Goal: Contribute content: Add original content to the website for others to see

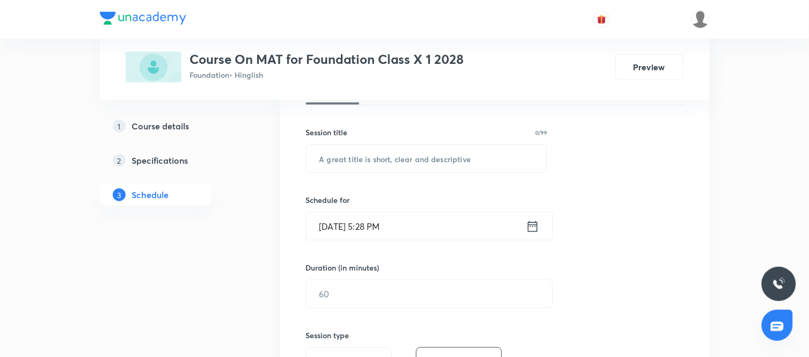
scroll to position [178, 0]
click at [360, 155] on input "text" at bounding box center [426, 157] width 240 height 27
click at [452, 154] on input "Mirror and Water Image & Paper Cutting" at bounding box center [426, 157] width 240 height 27
click at [532, 157] on input "Mirror and Water Image & Paper Folding and Cutting" at bounding box center [426, 157] width 240 height 27
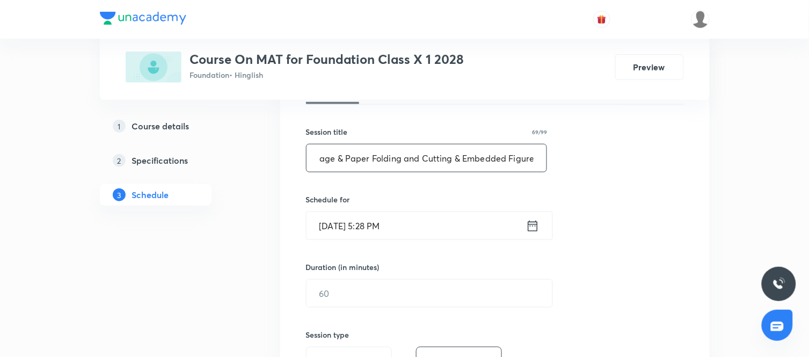
type input "Mirror and Water Image & Paper Folding and Cutting & Embedded Figure"
click at [588, 200] on div "Session 25 Live class Session title 69/99 Mirror and Water Image & Paper Foldin…" at bounding box center [495, 306] width 378 height 504
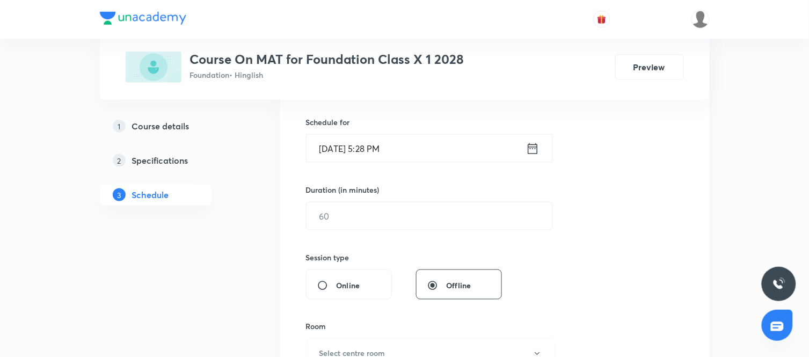
scroll to position [256, 0]
click at [535, 147] on icon at bounding box center [532, 148] width 13 height 15
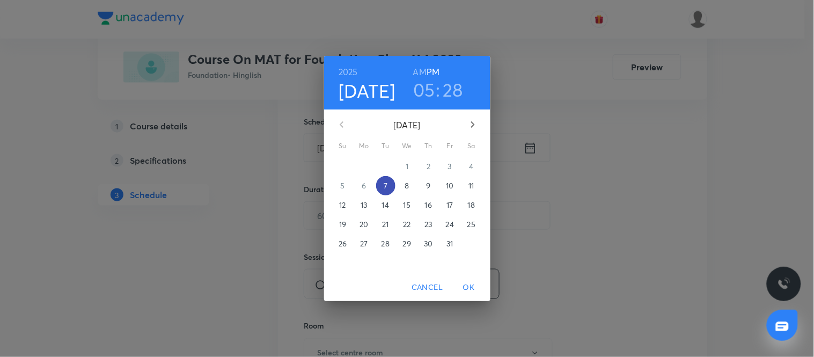
click at [388, 183] on span "7" at bounding box center [385, 185] width 19 height 11
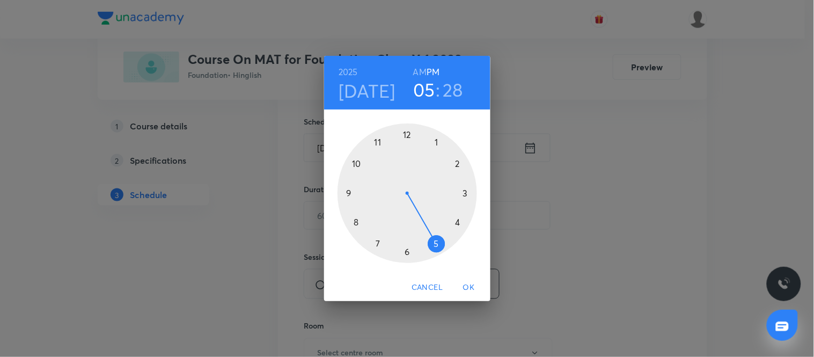
click at [406, 253] on div at bounding box center [408, 193] width 140 height 140
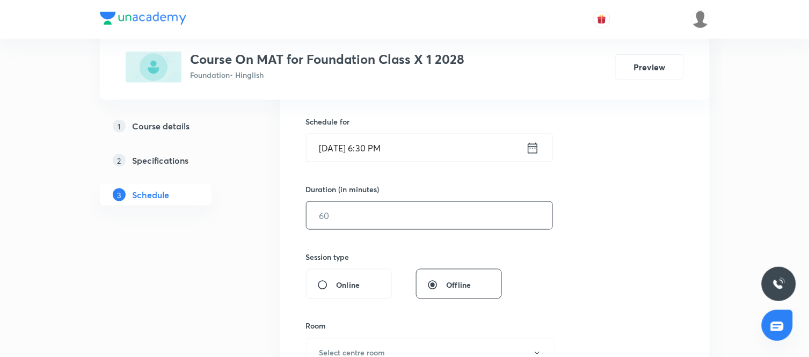
click at [372, 210] on input "text" at bounding box center [429, 215] width 246 height 27
type input "60"
click at [526, 269] on div "Session 25 Live class Session title 69/99 Mirror and Water Image & Paper Foldin…" at bounding box center [495, 228] width 378 height 504
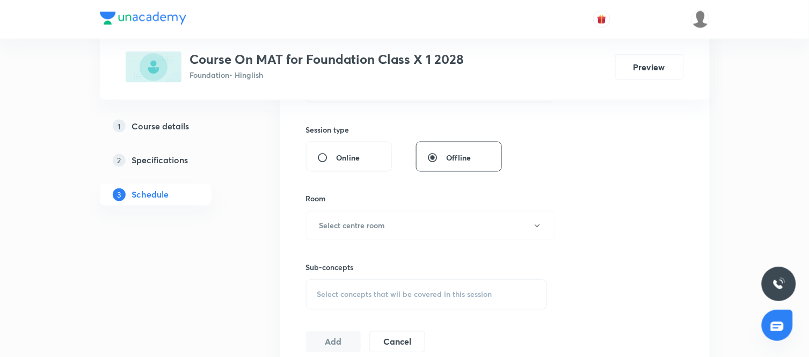
scroll to position [384, 0]
click at [366, 201] on div "Room" at bounding box center [426, 198] width 241 height 11
click at [353, 219] on h6 "Select centre room" at bounding box center [352, 224] width 66 height 11
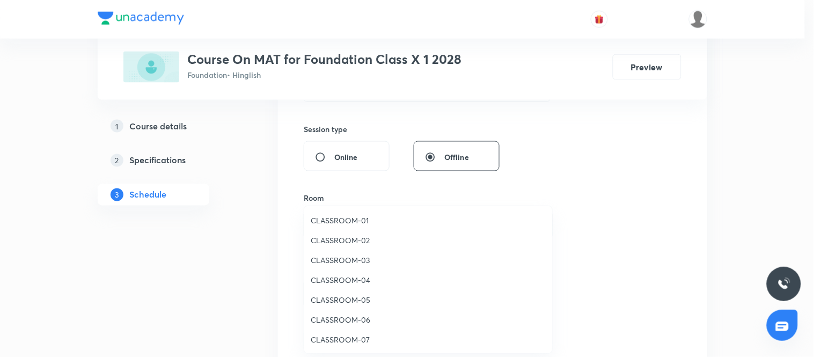
click at [333, 233] on li "CLASSROOM-02" at bounding box center [428, 240] width 248 height 20
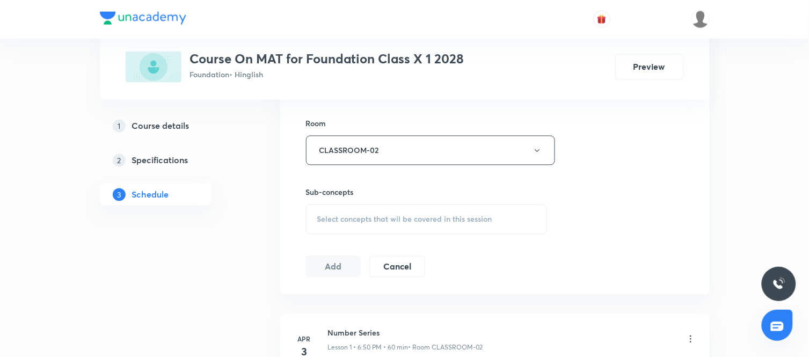
scroll to position [459, 0]
click at [419, 220] on span "Select concepts that wil be covered in this session" at bounding box center [404, 218] width 175 height 9
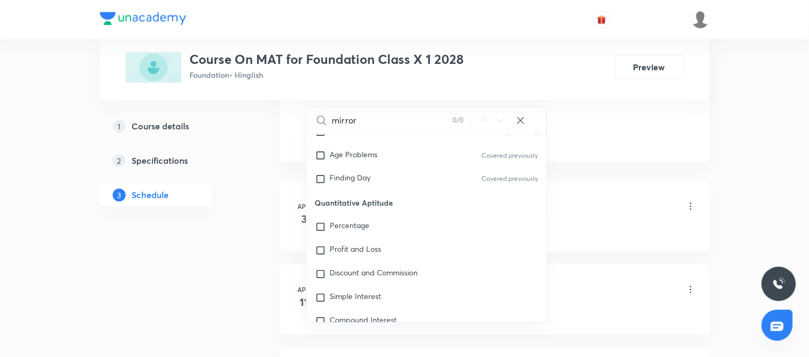
scroll to position [592, 0]
type input "m"
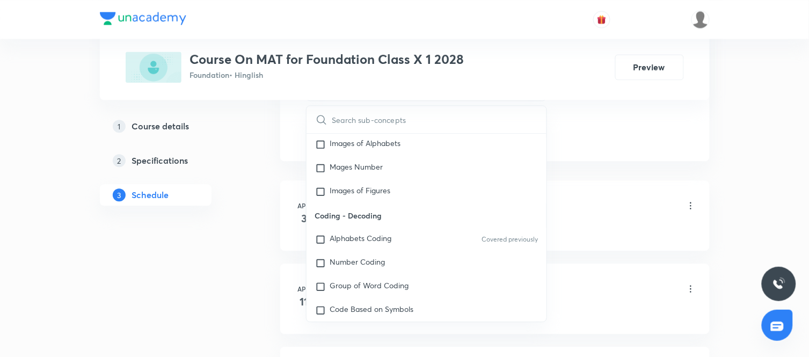
scroll to position [672, 0]
click at [377, 175] on div "Images of Alphabets" at bounding box center [426, 168] width 240 height 24
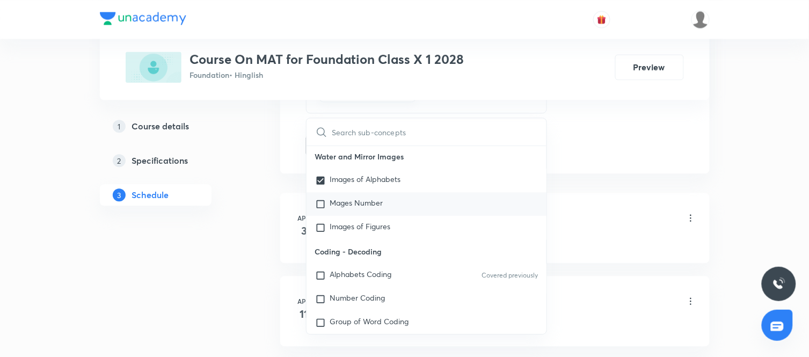
click at [369, 203] on p "Mages Number" at bounding box center [356, 204] width 53 height 11
checkbox input "true"
click at [363, 225] on p "Images of Figures" at bounding box center [360, 227] width 61 height 11
checkbox input "true"
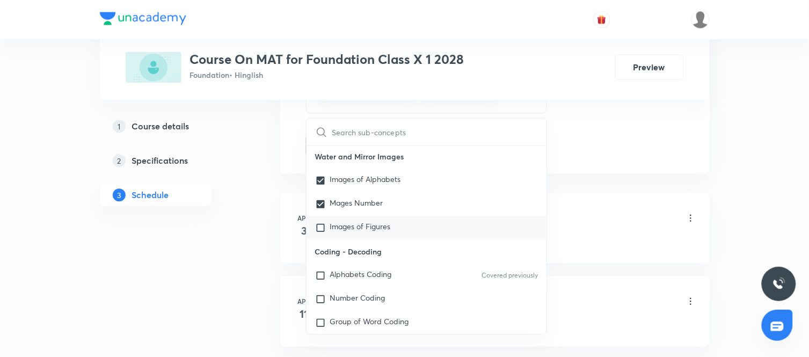
checkbox input "true"
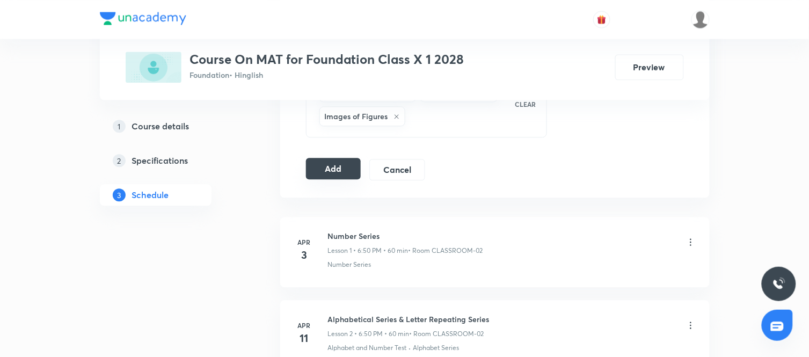
click at [345, 172] on button "Add" at bounding box center [333, 168] width 55 height 21
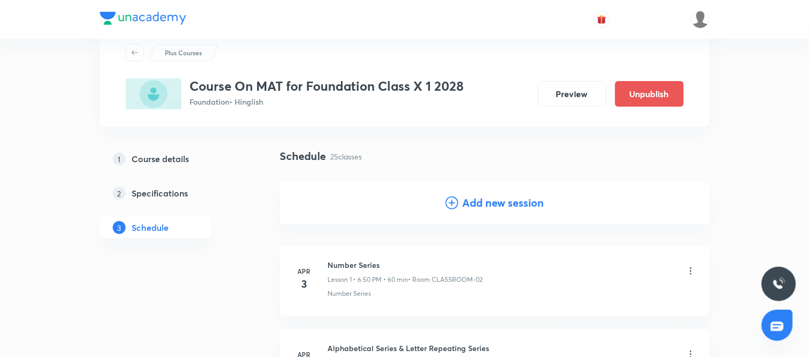
scroll to position [0, 0]
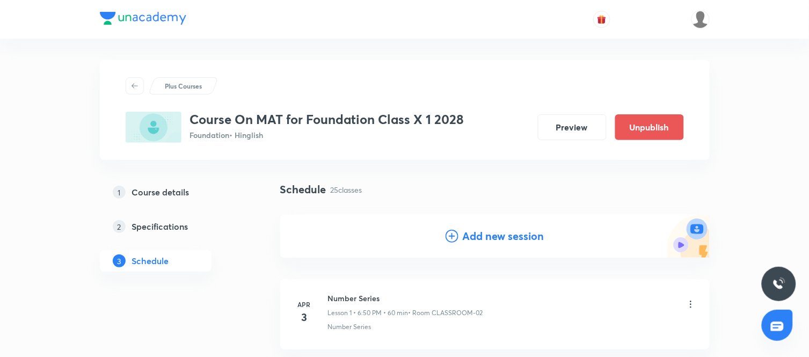
click at [529, 224] on div "Add new session" at bounding box center [494, 236] width 429 height 43
click at [497, 233] on h4 "Add new session" at bounding box center [504, 236] width 82 height 16
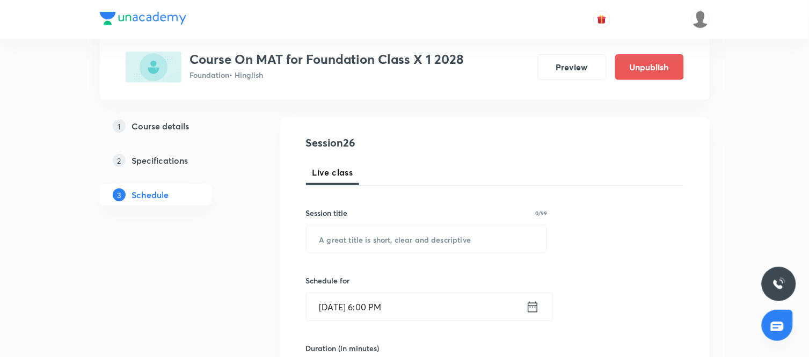
scroll to position [98, 0]
click at [408, 239] on input "text" at bounding box center [426, 238] width 240 height 27
type input "Completion and Formation of Figures"
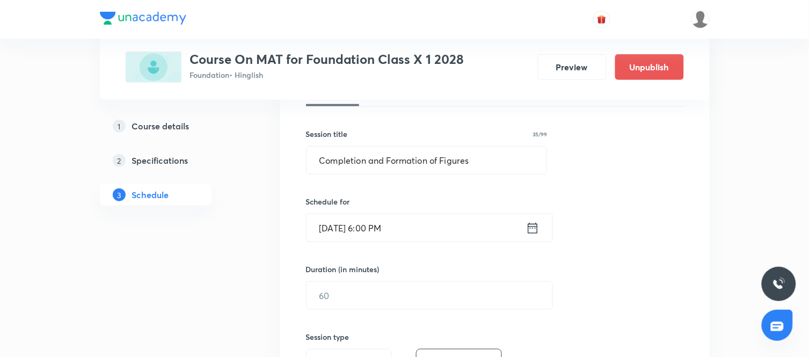
scroll to position [177, 0]
click at [533, 228] on icon at bounding box center [532, 226] width 13 height 15
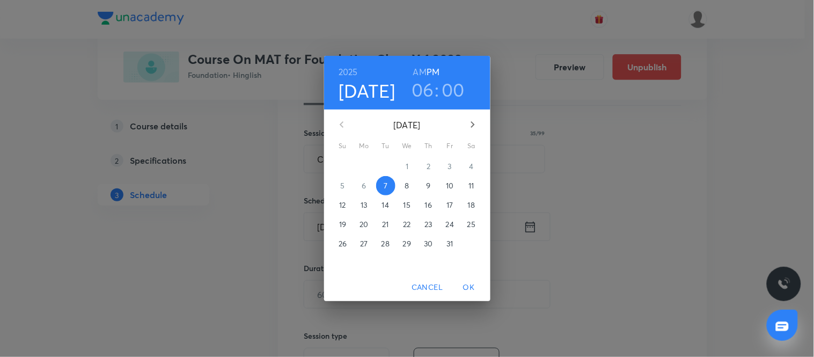
click at [427, 187] on p "9" at bounding box center [428, 185] width 4 height 11
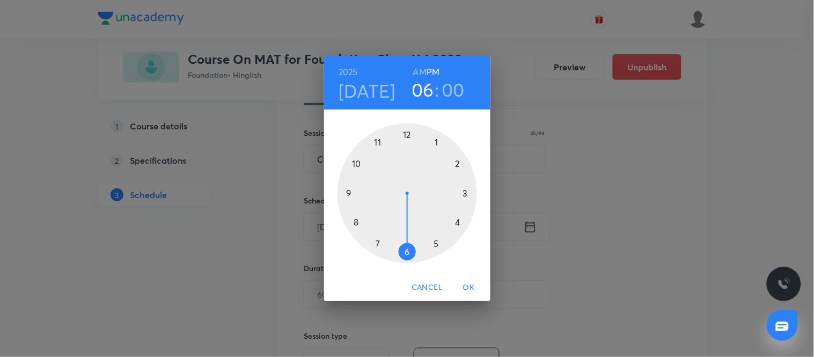
click at [368, 89] on h4 "Oct 9" at bounding box center [367, 90] width 57 height 23
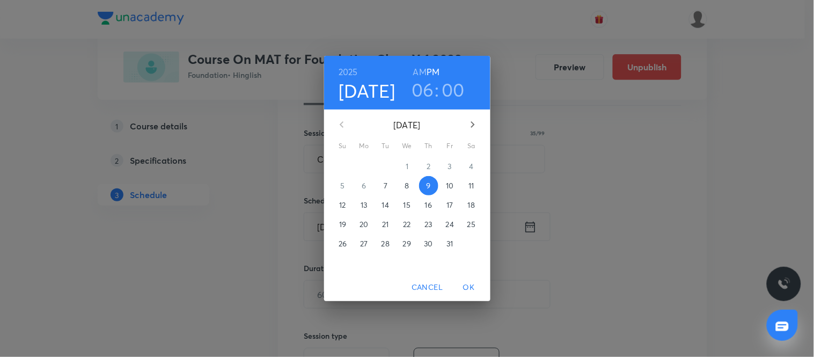
click at [447, 185] on p "10" at bounding box center [450, 185] width 8 height 11
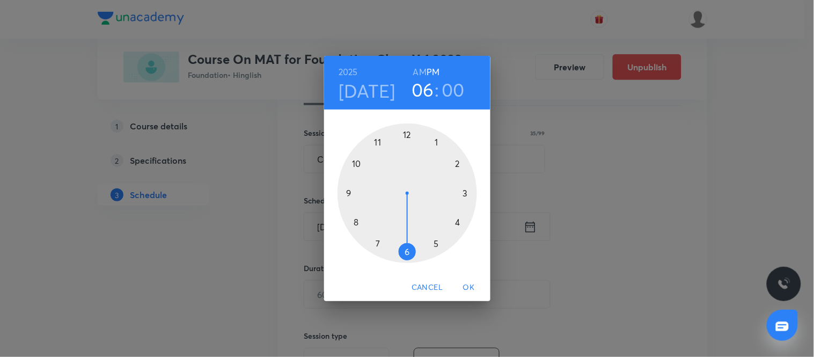
click at [457, 221] on div at bounding box center [408, 193] width 140 height 140
click at [465, 193] on div at bounding box center [408, 193] width 140 height 140
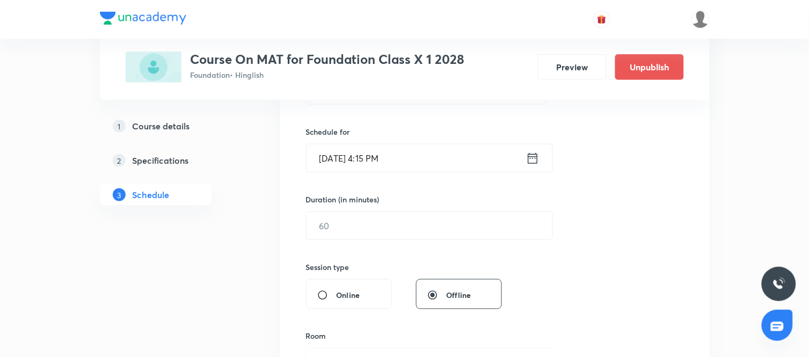
scroll to position [253, 0]
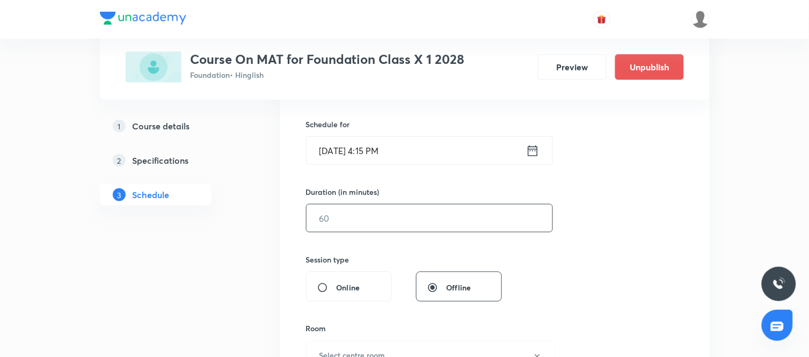
click at [344, 217] on input "text" at bounding box center [429, 217] width 246 height 27
type input "60"
click at [531, 263] on div "Session 26 Live class Session title 35/99 Completion and Formation of Figures ​…" at bounding box center [495, 231] width 378 height 504
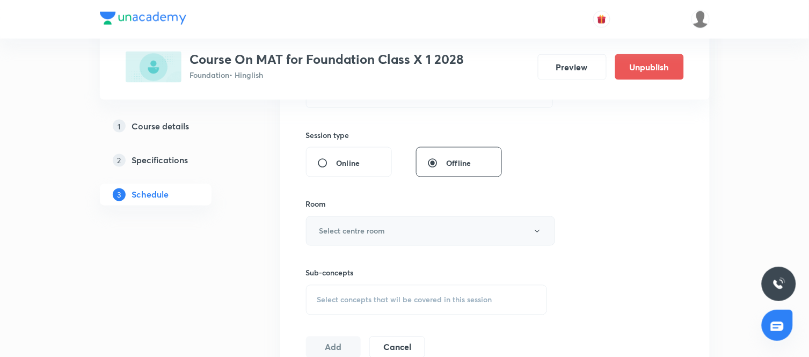
scroll to position [385, 0]
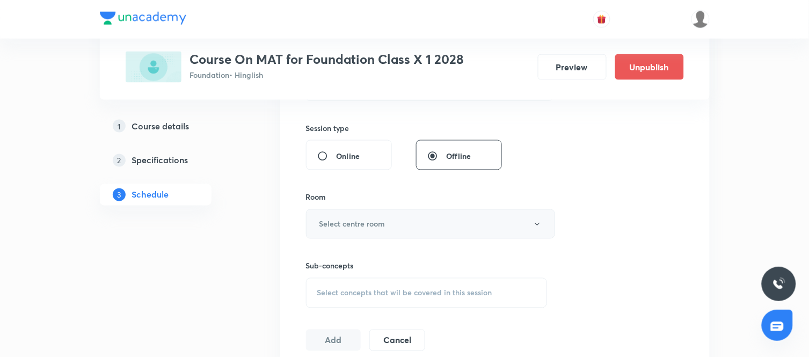
click at [394, 223] on button "Select centre room" at bounding box center [430, 224] width 249 height 30
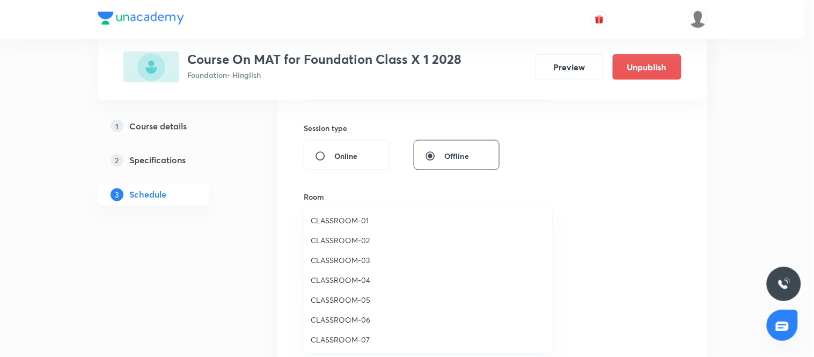
click at [326, 240] on span "CLASSROOM-02" at bounding box center [428, 240] width 235 height 11
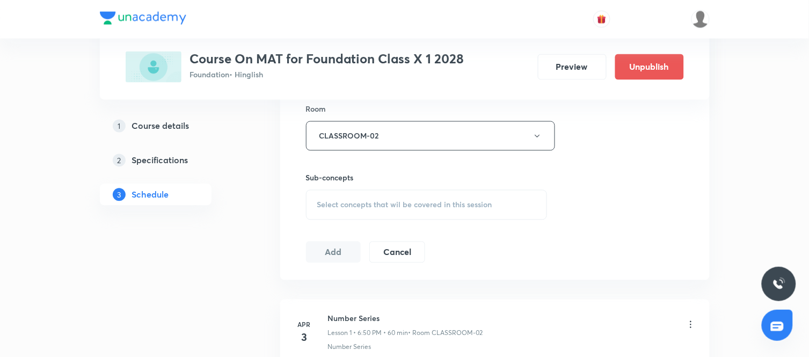
scroll to position [474, 0]
click at [382, 200] on span "Select concepts that wil be covered in this session" at bounding box center [404, 203] width 175 height 9
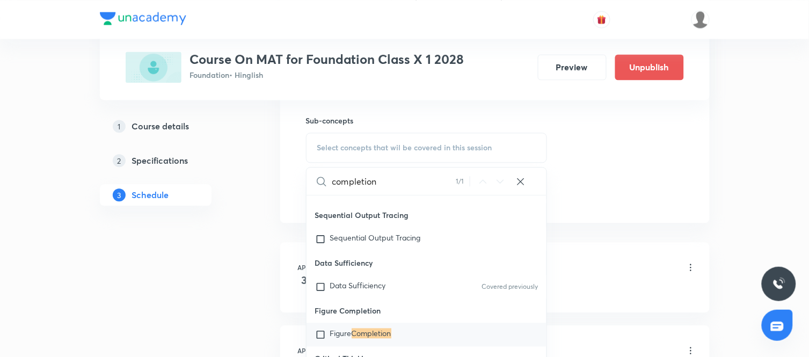
scroll to position [541, 0]
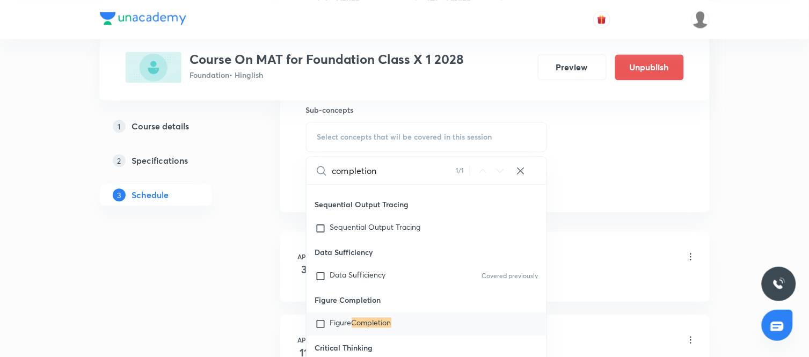
type input "completion"
click at [361, 321] on mark "Completion" at bounding box center [372, 322] width 40 height 10
checkbox input "true"
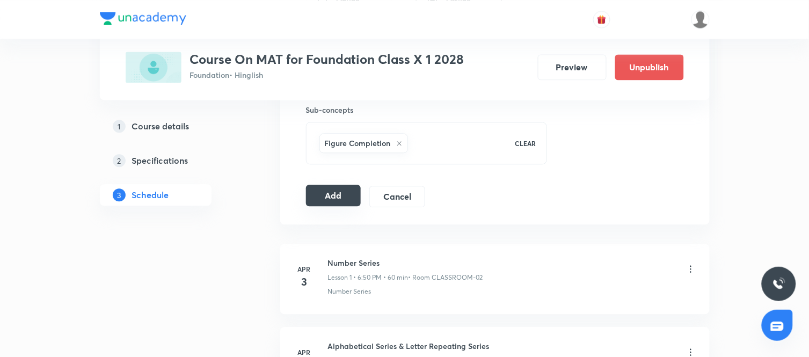
click at [350, 195] on button "Add" at bounding box center [333, 195] width 55 height 21
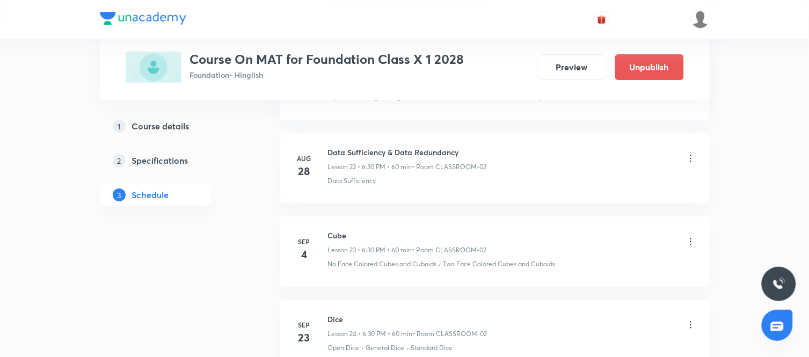
scroll to position [1923, 0]
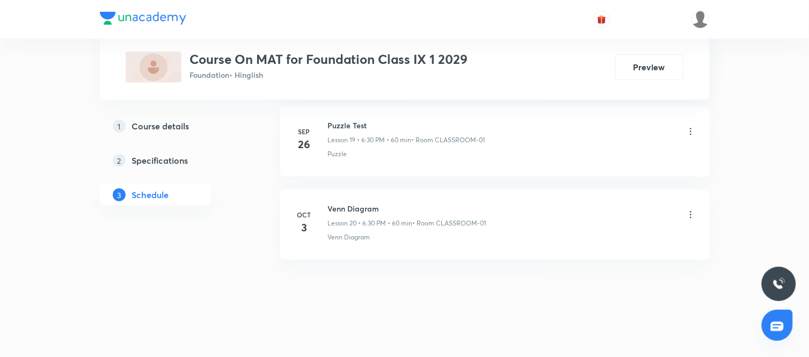
scroll to position [2169, 0]
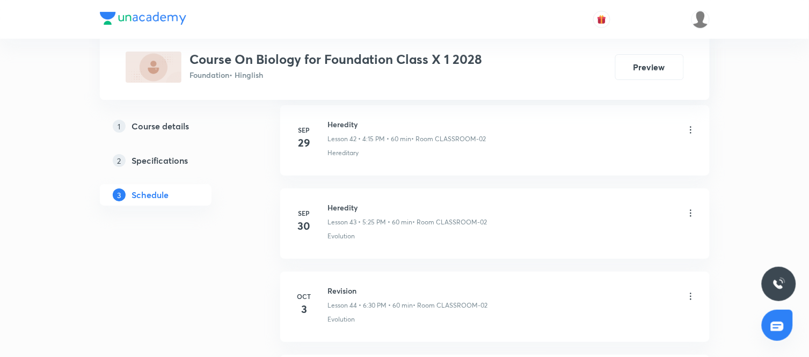
scroll to position [4079, 0]
click at [347, 211] on h6 "Heredity" at bounding box center [407, 206] width 159 height 11
copy h6 "Heredity"
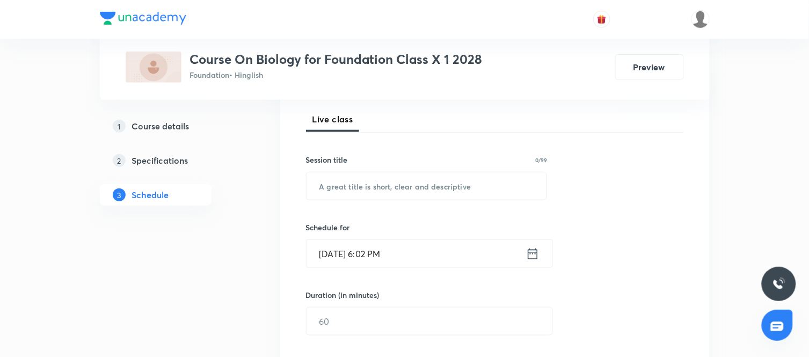
scroll to position [152, 0]
click at [422, 194] on input "text" at bounding box center [426, 184] width 240 height 27
paste input "Heredity"
type input "Heredity"
click at [529, 250] on icon at bounding box center [532, 252] width 13 height 15
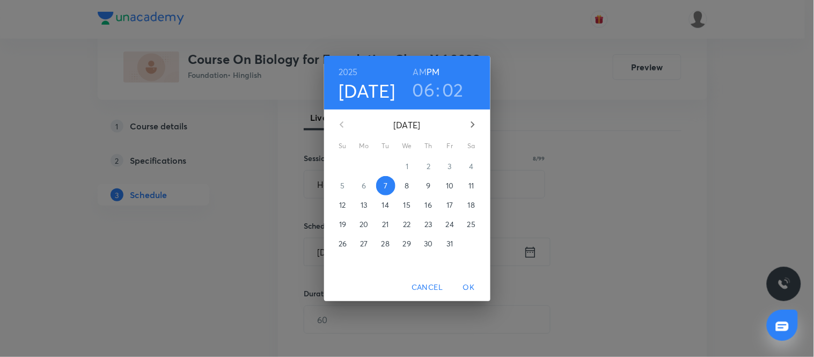
click at [428, 185] on p "9" at bounding box center [428, 185] width 4 height 11
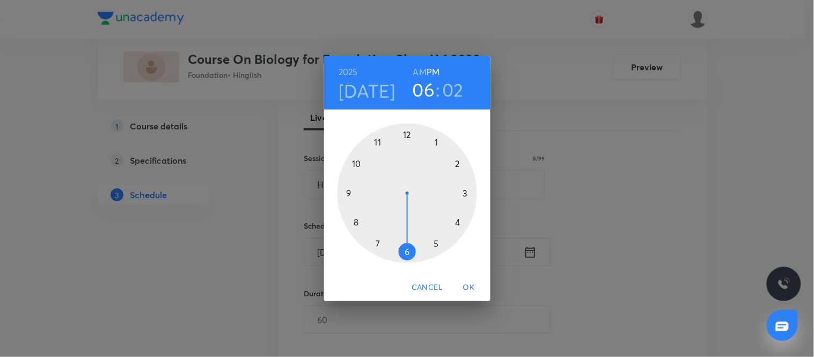
click at [406, 251] on div at bounding box center [408, 193] width 140 height 140
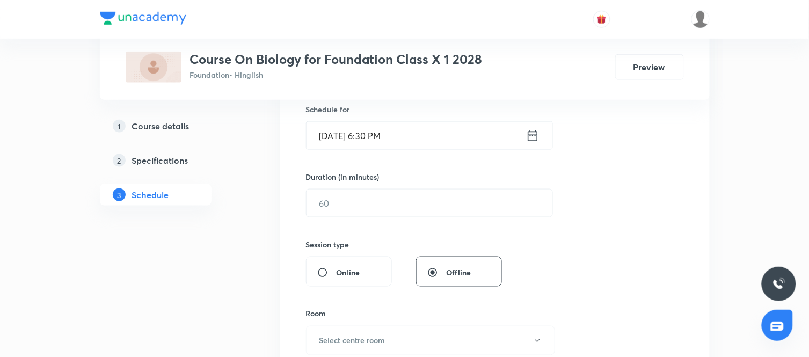
scroll to position [272, 0]
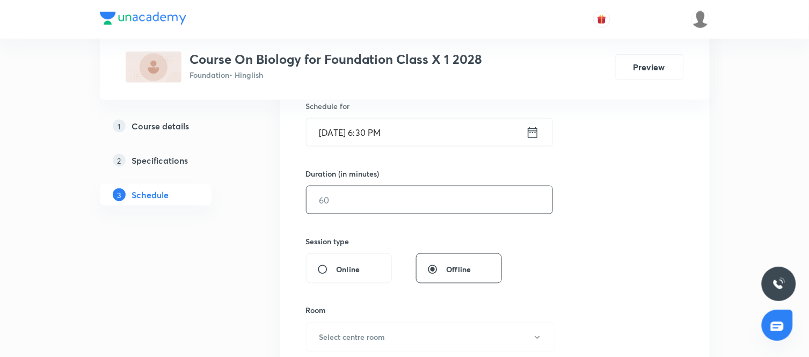
click at [377, 199] on input "text" at bounding box center [429, 199] width 246 height 27
type input "60"
click at [595, 260] on div "Session 46 Live class Session title 8/99 Heredity ​ Schedule for Oct 9, 2025, 6…" at bounding box center [495, 212] width 378 height 504
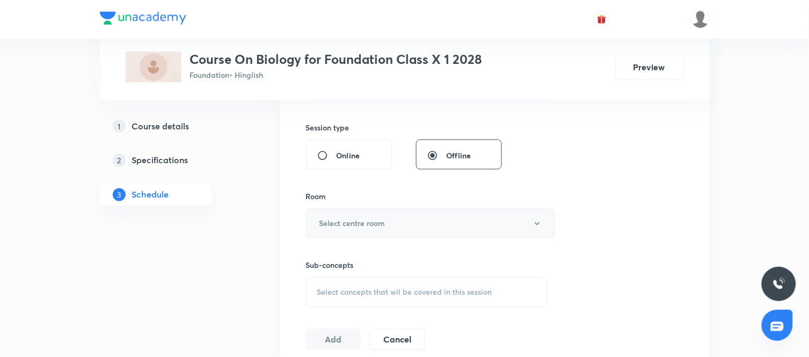
scroll to position [386, 0]
click at [439, 224] on button "Select centre room" at bounding box center [430, 223] width 249 height 30
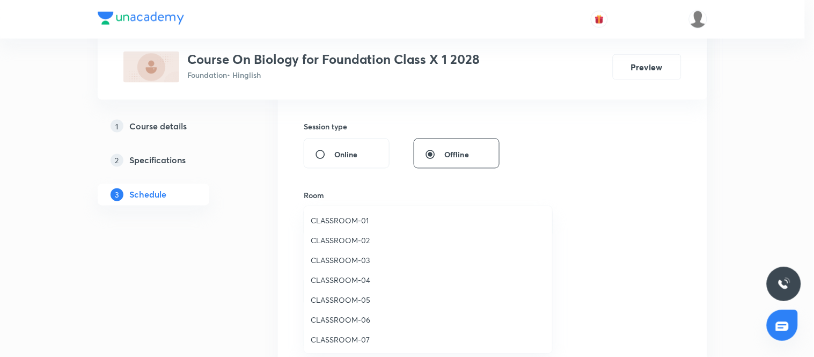
click at [337, 240] on span "CLASSROOM-02" at bounding box center [428, 240] width 235 height 11
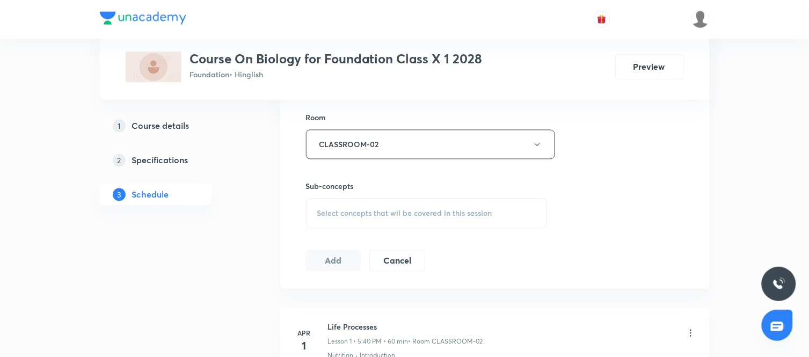
scroll to position [465, 0]
click at [441, 200] on div "Select concepts that wil be covered in this session" at bounding box center [426, 213] width 241 height 30
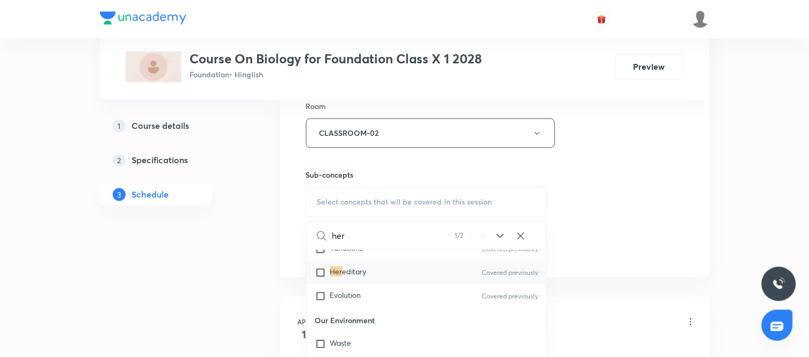
scroll to position [342, 0]
type input "her"
click at [362, 297] on div "Evolution Covered previously" at bounding box center [426, 296] width 240 height 24
checkbox input "true"
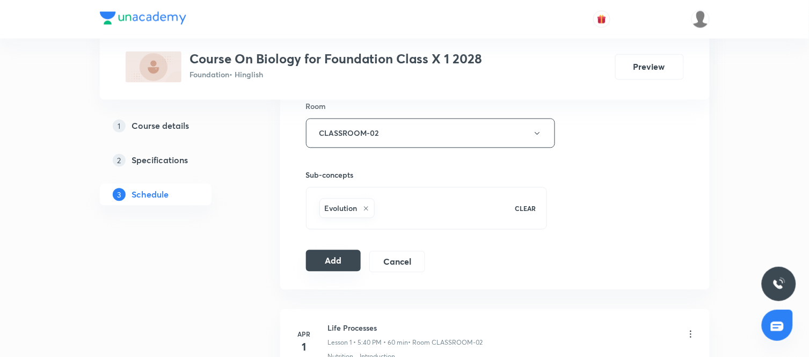
click at [342, 253] on button "Add" at bounding box center [333, 260] width 55 height 21
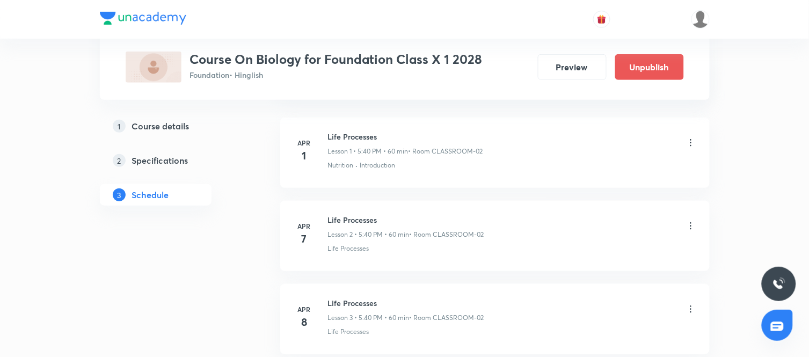
scroll to position [0, 0]
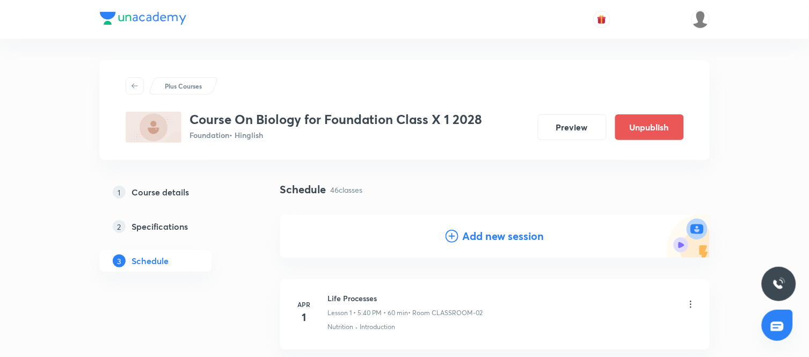
click at [496, 240] on h4 "Add new session" at bounding box center [504, 236] width 82 height 16
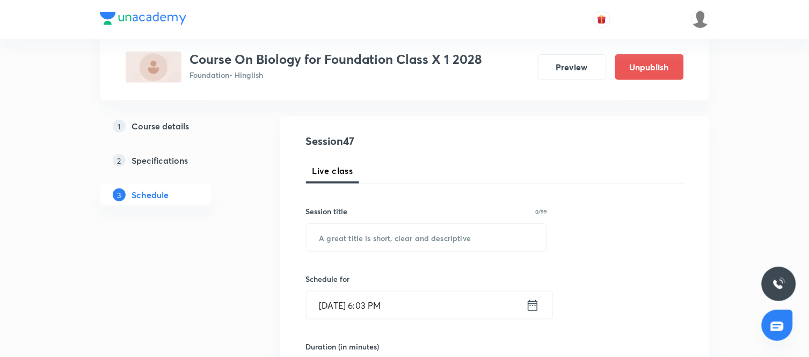
scroll to position [99, 0]
click at [400, 235] on input "text" at bounding box center [426, 236] width 240 height 27
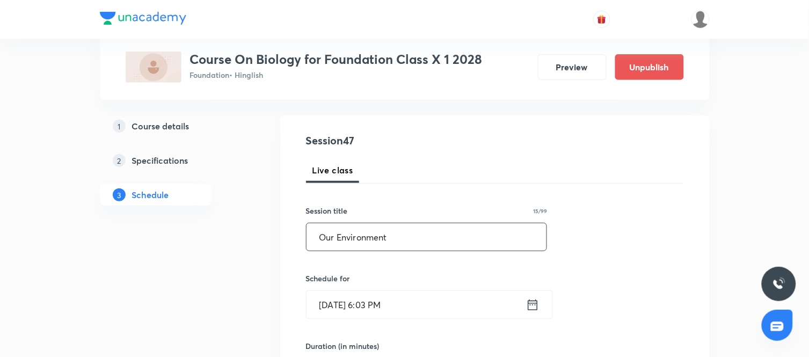
type input "Our Environment"
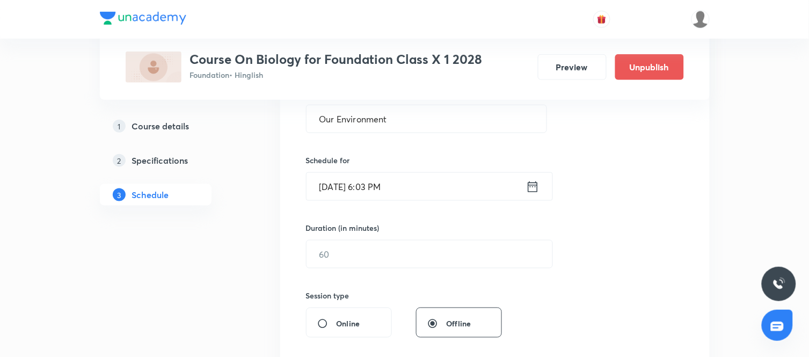
scroll to position [218, 0]
click at [537, 185] on icon at bounding box center [533, 185] width 10 height 11
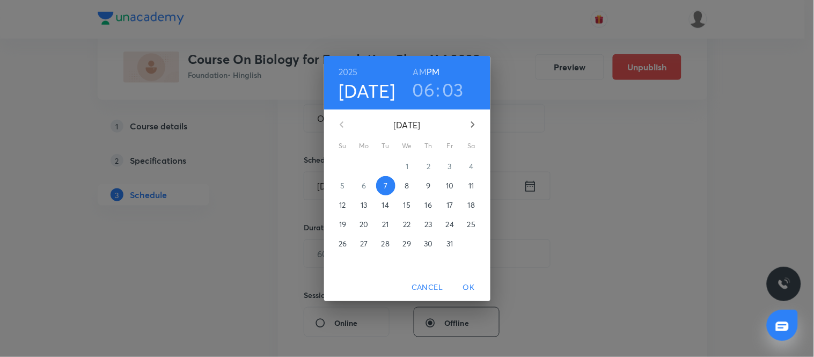
click at [452, 186] on p "10" at bounding box center [450, 185] width 8 height 11
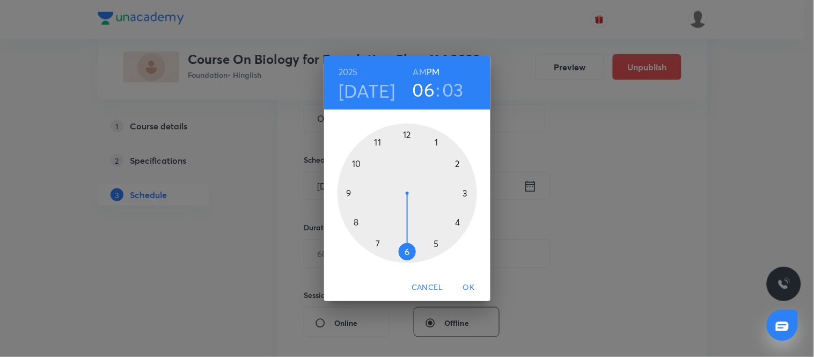
click at [409, 253] on div at bounding box center [408, 193] width 140 height 140
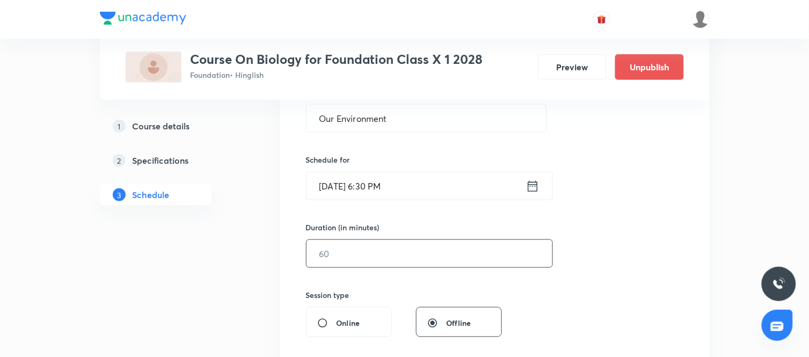
click at [437, 248] on input "text" at bounding box center [429, 253] width 246 height 27
type input "60"
click at [551, 289] on div "Session 47 Live class Session title 15/99 Our Environment ​ Schedule for Oct 10…" at bounding box center [495, 266] width 378 height 504
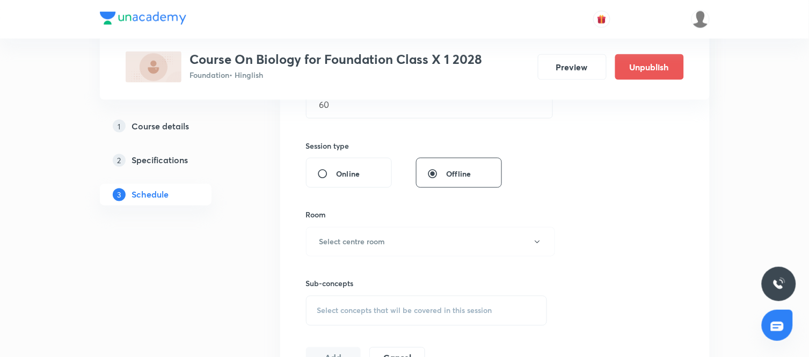
scroll to position [379, 0]
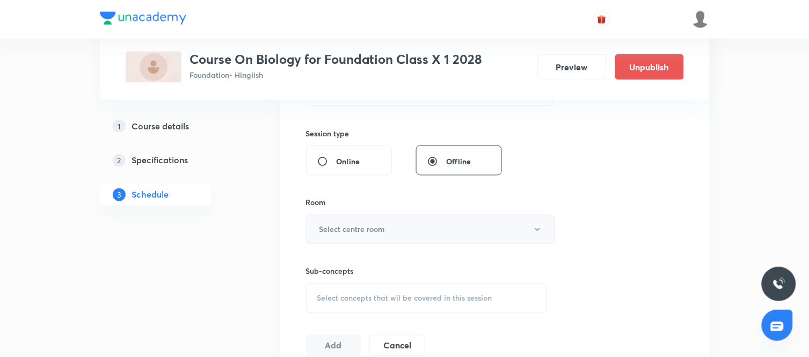
click at [435, 228] on button "Select centre room" at bounding box center [430, 230] width 249 height 30
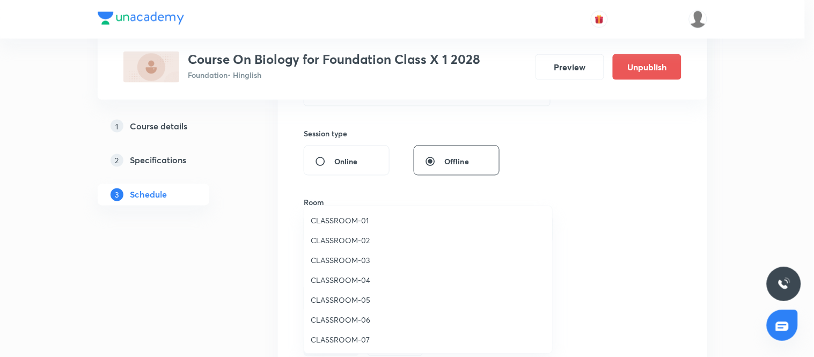
click at [341, 237] on span "CLASSROOM-02" at bounding box center [428, 240] width 235 height 11
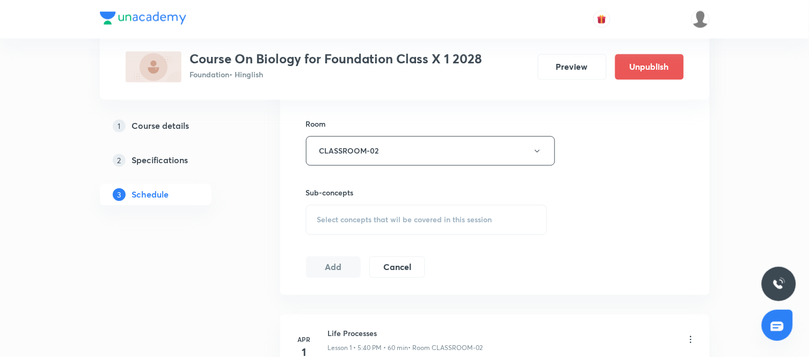
scroll to position [459, 0]
click at [396, 223] on div "Select concepts that wil be covered in this session" at bounding box center [426, 219] width 241 height 30
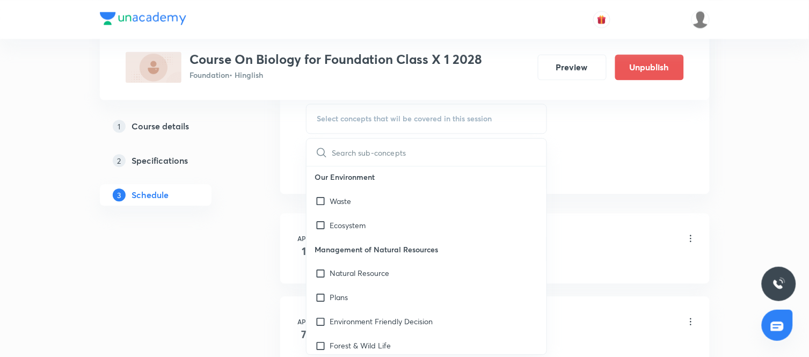
scroll to position [421, 0]
click at [328, 190] on div "Waste" at bounding box center [426, 202] width 240 height 24
checkbox input "true"
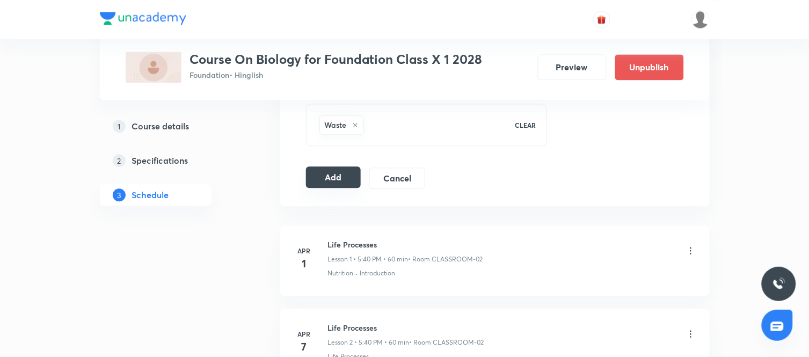
click at [344, 175] on button "Add" at bounding box center [333, 176] width 55 height 21
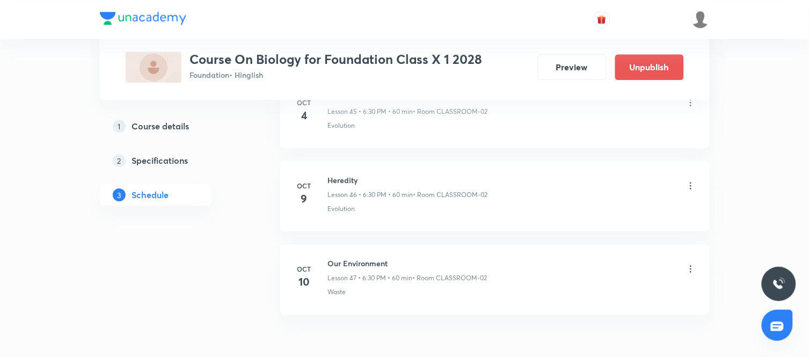
scroll to position [3863, 0]
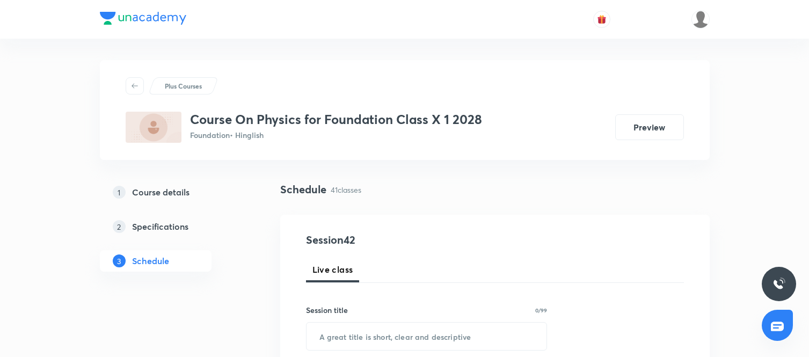
scroll to position [3919, 0]
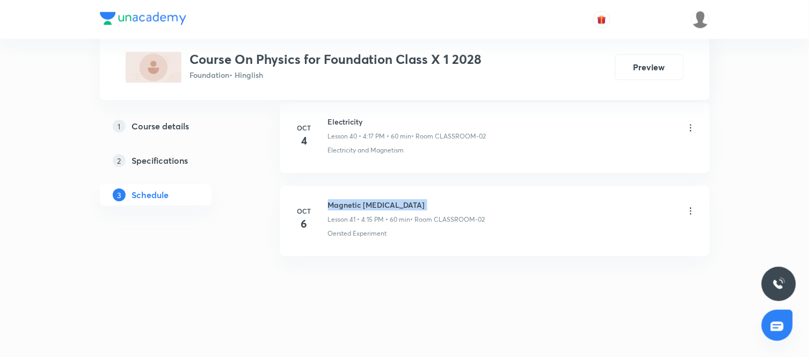
click at [378, 210] on h6 "Magnetic Effects of Electric Current" at bounding box center [406, 204] width 157 height 11
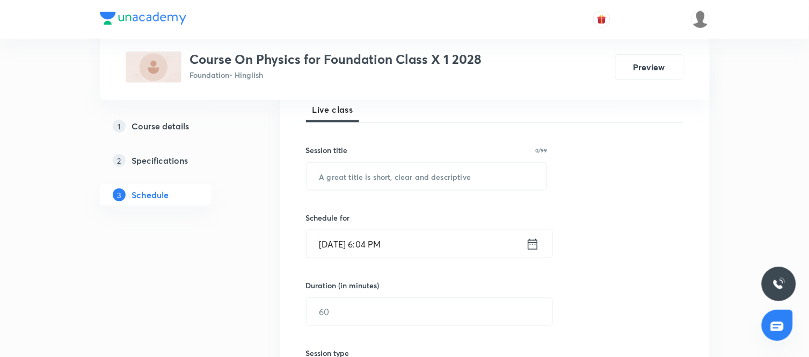
scroll to position [162, 0]
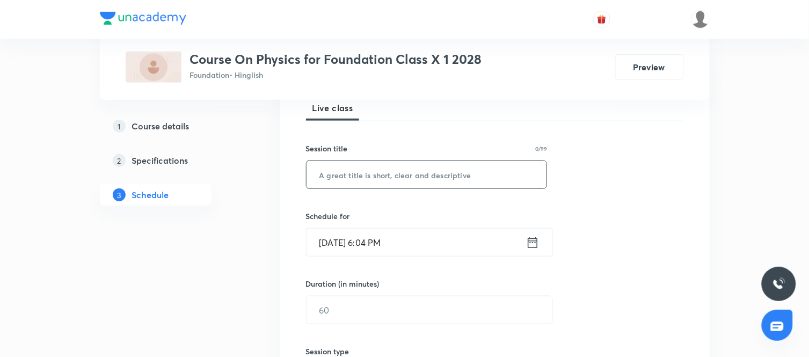
click at [386, 165] on input "text" at bounding box center [426, 174] width 240 height 27
paste input "Magnetic Effects of Electric Current"
type input "Magnetic Effects of Electric Current"
click at [529, 238] on icon at bounding box center [532, 242] width 13 height 15
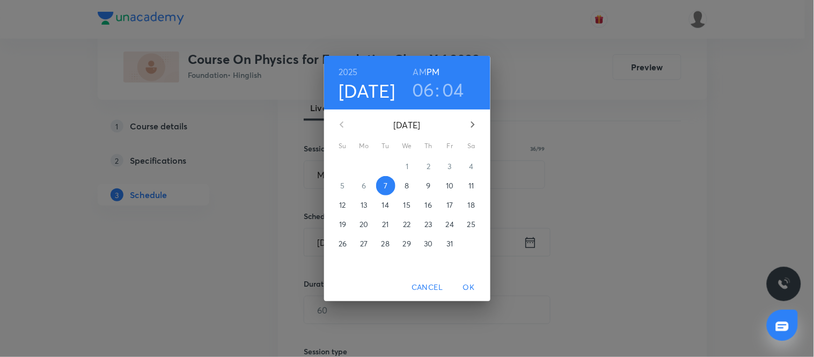
click at [450, 184] on p "10" at bounding box center [450, 185] width 8 height 11
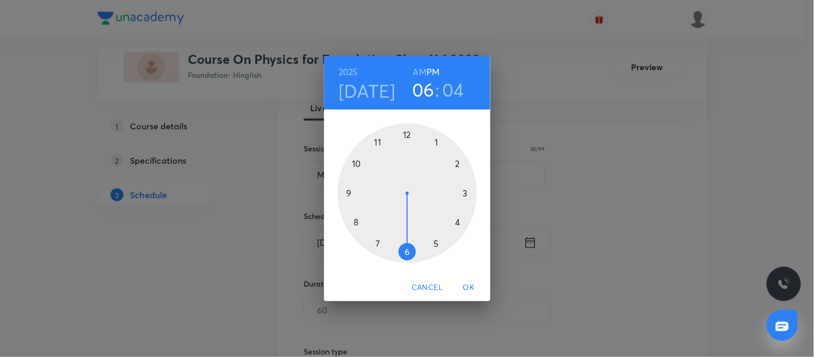
click at [436, 244] on div at bounding box center [408, 193] width 140 height 140
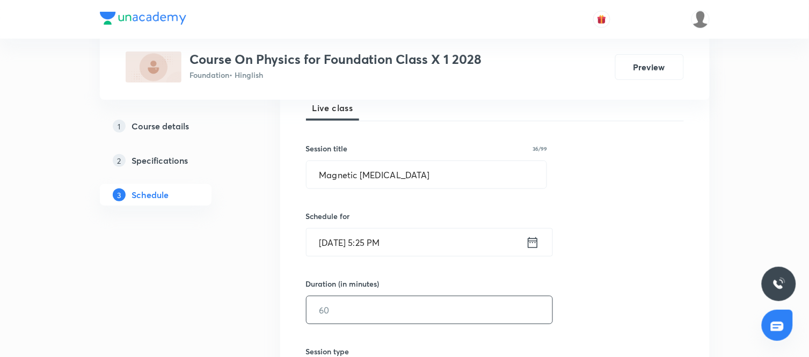
click at [362, 302] on input "text" at bounding box center [429, 309] width 246 height 27
type input "60"
click at [592, 294] on div "Session 42 Live class Session title 36/99 Magnetic Effects of Electric Current …" at bounding box center [495, 322] width 378 height 504
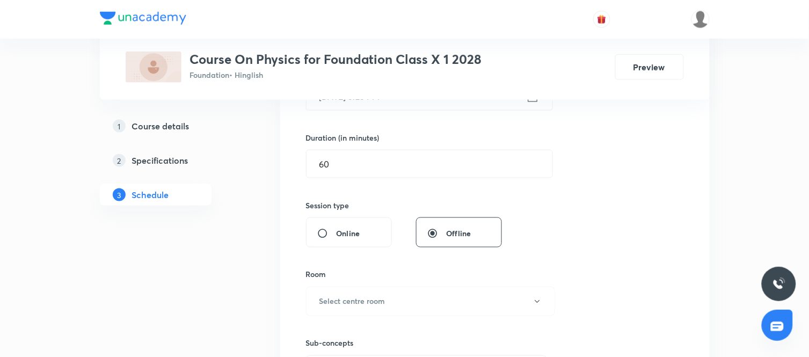
scroll to position [312, 0]
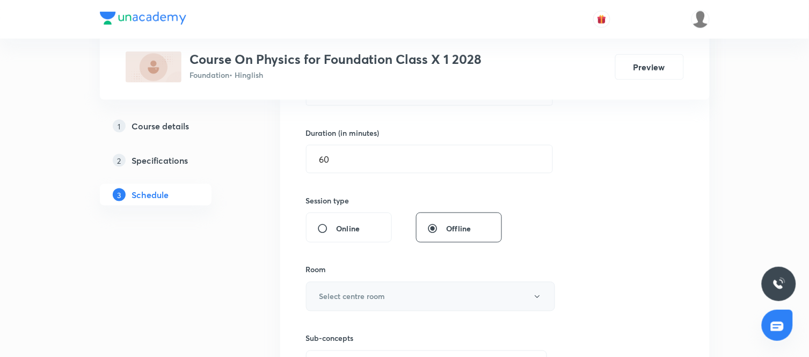
click at [392, 291] on button "Select centre room" at bounding box center [430, 297] width 249 height 30
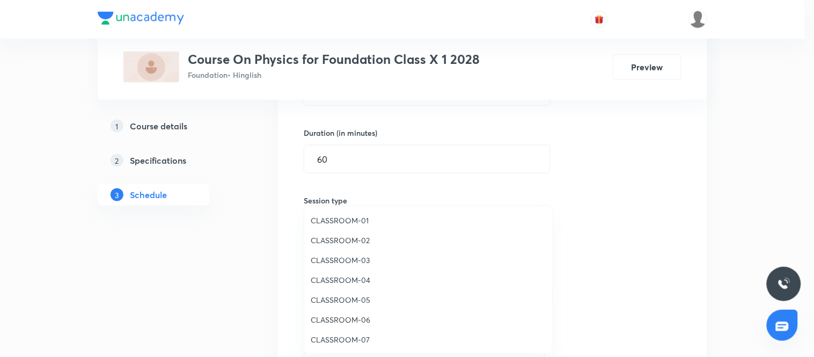
click at [358, 235] on span "CLASSROOM-02" at bounding box center [428, 240] width 235 height 11
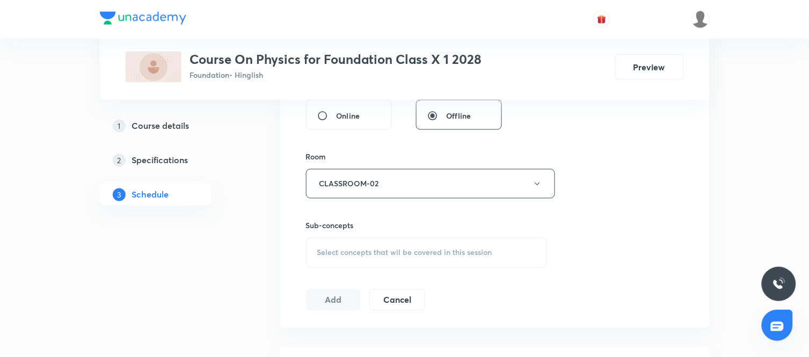
scroll to position [428, 0]
click at [391, 261] on div "Select concepts that wil be covered in this session" at bounding box center [426, 250] width 241 height 30
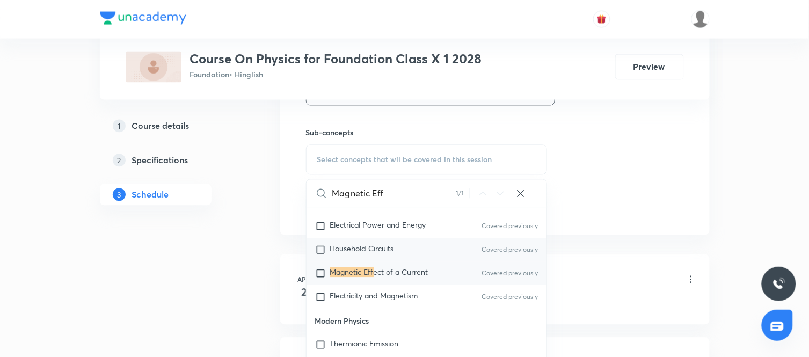
scroll to position [1885, 0]
type input "Magnetic Eff"
click at [404, 274] on div "Magnetic Eff ect of a Current Covered previously" at bounding box center [426, 273] width 240 height 24
checkbox input "true"
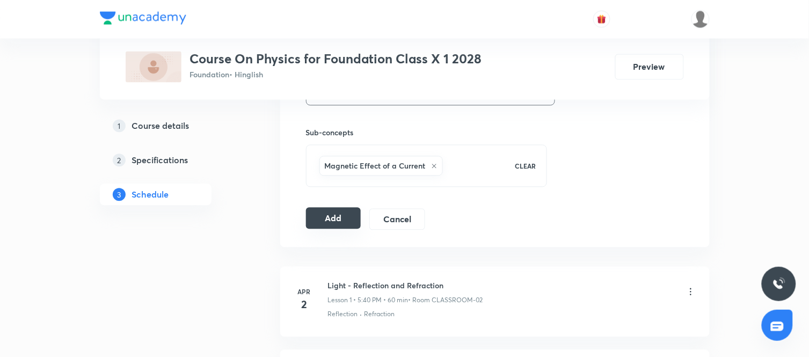
click at [350, 218] on button "Add" at bounding box center [333, 218] width 55 height 21
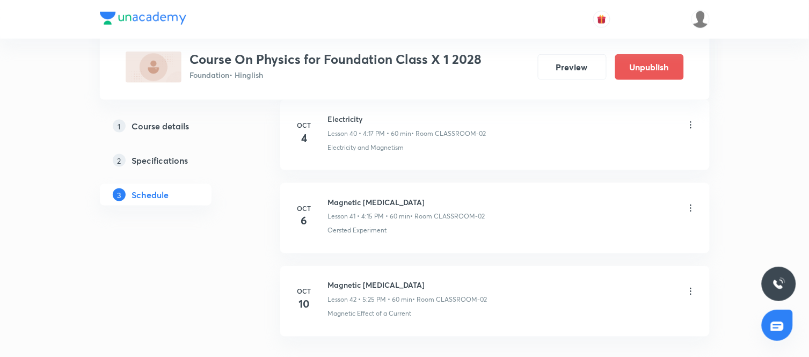
scroll to position [3508, 0]
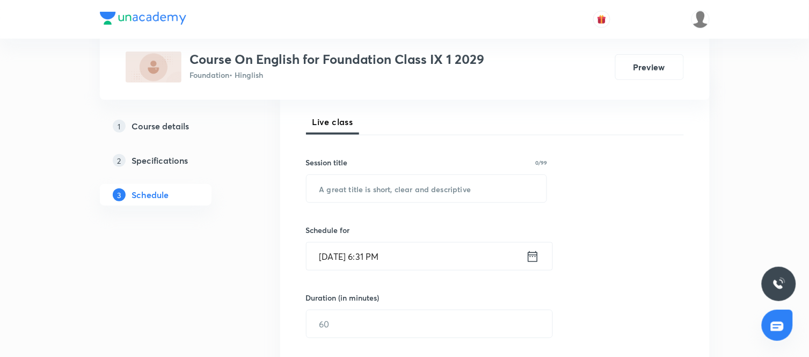
scroll to position [148, 0]
click at [407, 187] on input "text" at bounding box center [426, 187] width 240 height 27
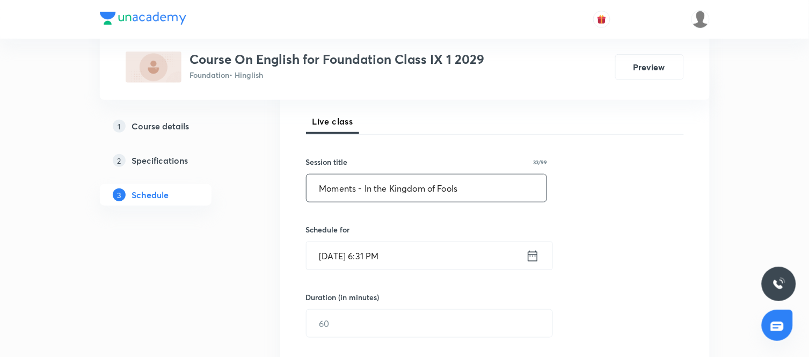
type input "Moments - In the Kingdom of Fools"
click at [594, 216] on div "Session 20 Live class Session title 33/99 Moments - In the Kingdom of Fools ​ S…" at bounding box center [495, 336] width 378 height 504
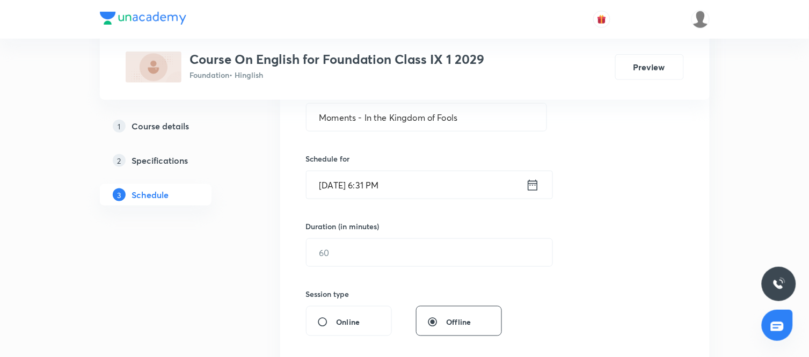
scroll to position [224, 0]
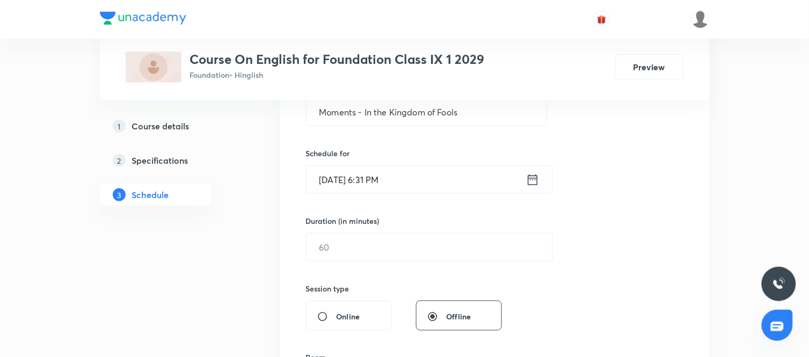
click at [530, 178] on icon at bounding box center [532, 179] width 13 height 15
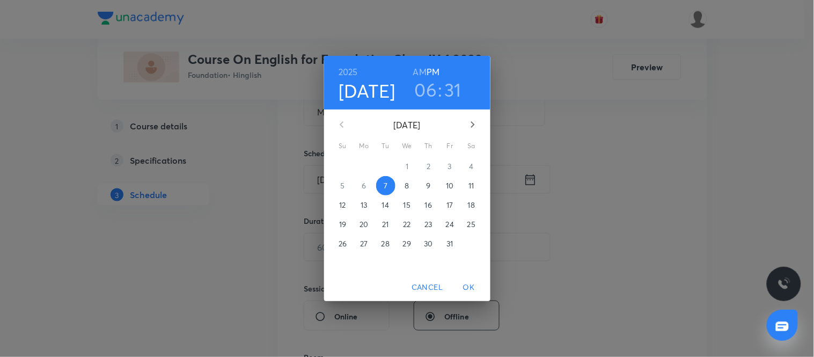
click at [426, 186] on span "9" at bounding box center [428, 185] width 19 height 11
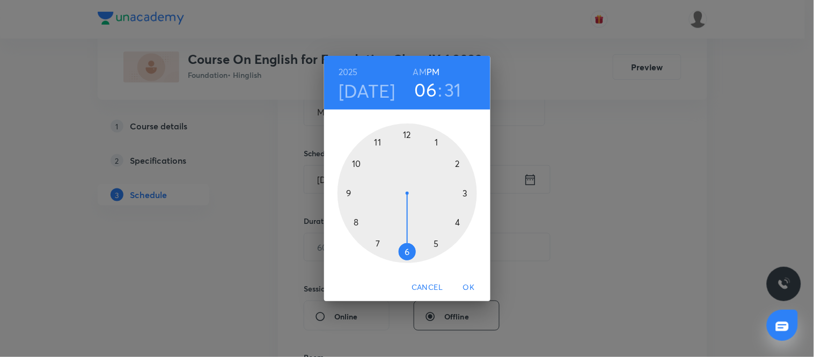
click at [403, 253] on div at bounding box center [408, 193] width 140 height 140
click at [406, 253] on div at bounding box center [408, 193] width 140 height 140
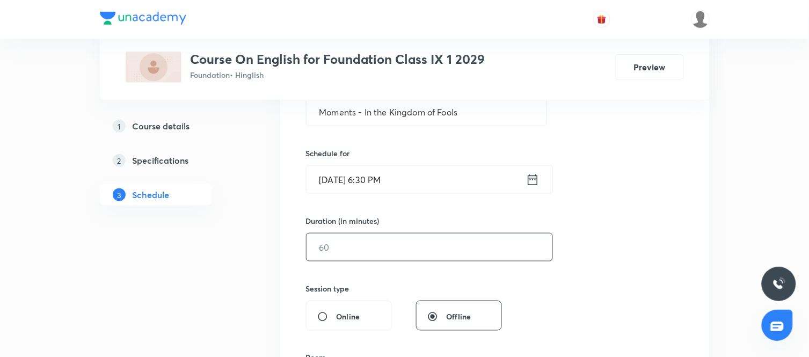
click at [407, 253] on input "text" at bounding box center [429, 246] width 246 height 27
type input "60"
click at [536, 286] on div "Session 20 Live class Session title 33/99 Moments - In the Kingdom of Fools ​ S…" at bounding box center [495, 260] width 378 height 504
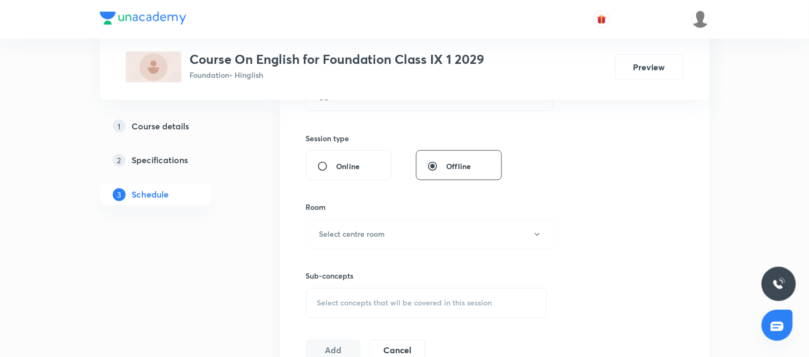
scroll to position [379, 0]
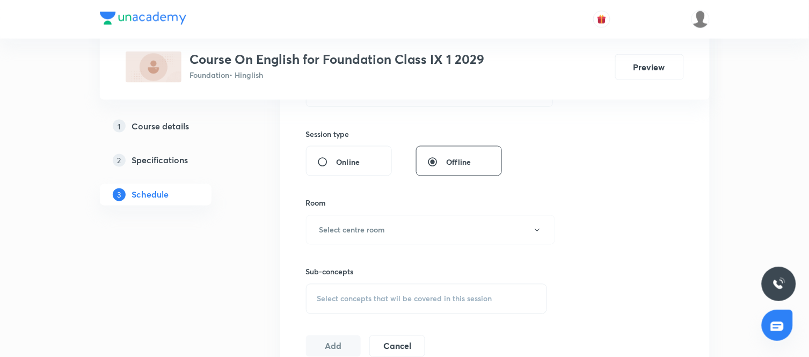
click at [408, 254] on div "Sub-concepts Select concepts that wil be covered in this session" at bounding box center [426, 279] width 241 height 69
click at [373, 220] on button "Select centre room" at bounding box center [430, 230] width 249 height 30
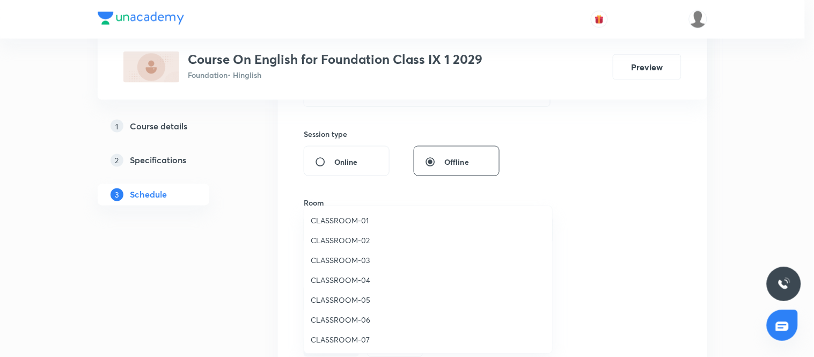
click at [356, 218] on span "CLASSROOM-01" at bounding box center [428, 220] width 235 height 11
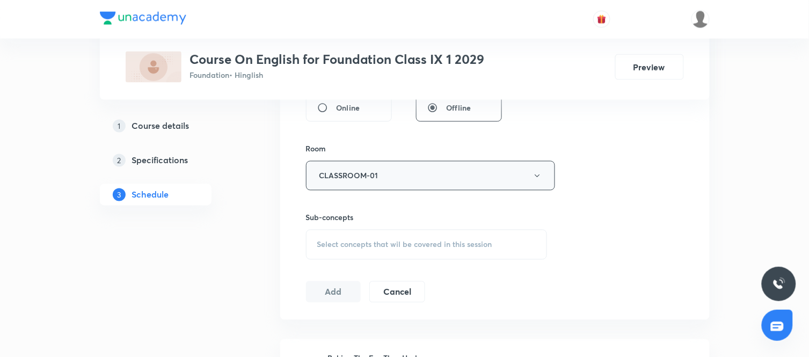
scroll to position [448, 0]
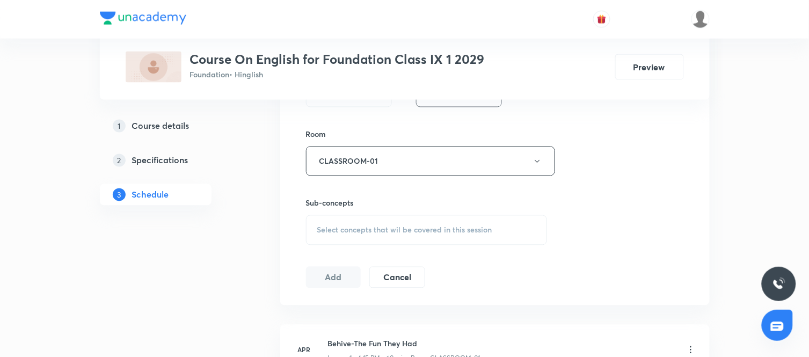
click at [478, 222] on div "Select concepts that wil be covered in this session" at bounding box center [426, 230] width 241 height 30
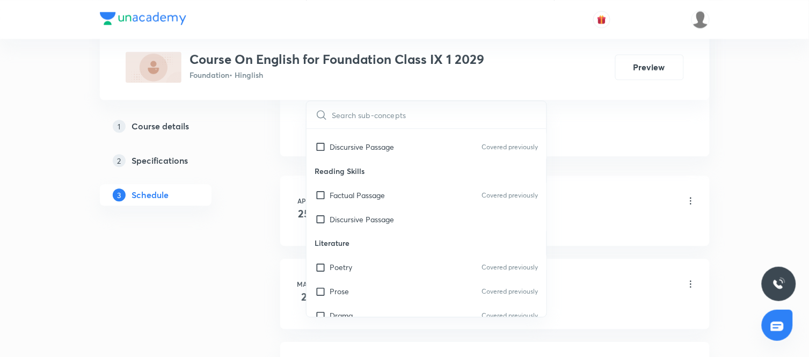
scroll to position [415, 0]
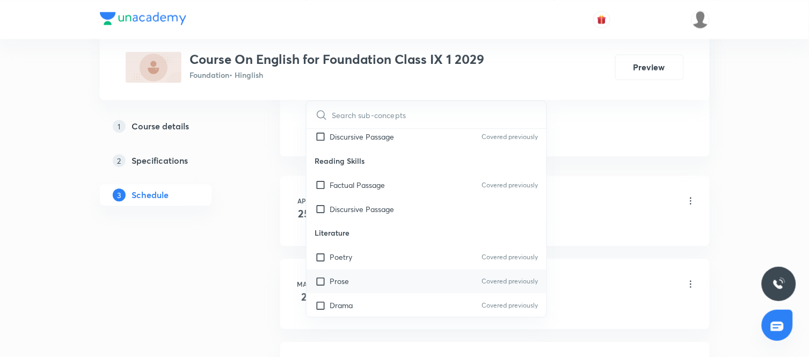
click at [364, 288] on div "Prose Covered previously" at bounding box center [426, 281] width 240 height 24
checkbox input "true"
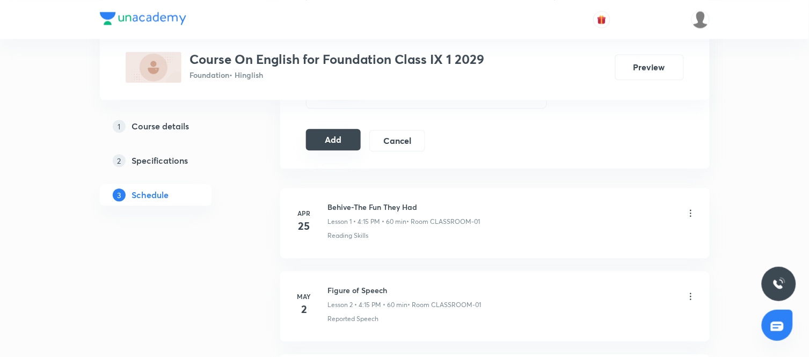
click at [335, 142] on button "Add" at bounding box center [333, 139] width 55 height 21
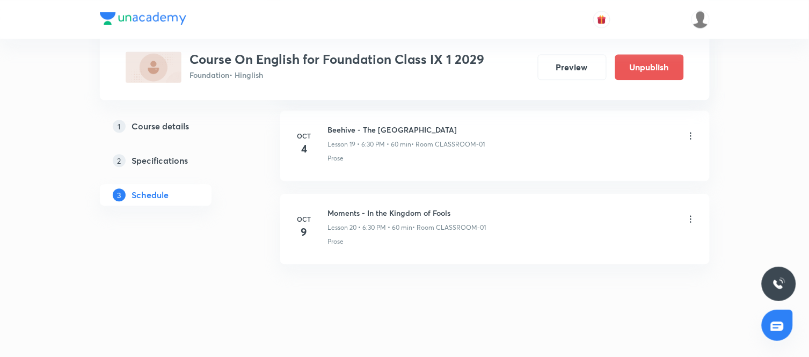
scroll to position [1667, 0]
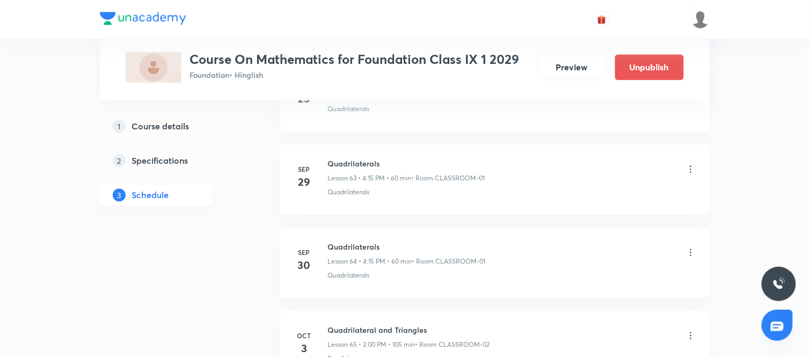
scroll to position [6274, 0]
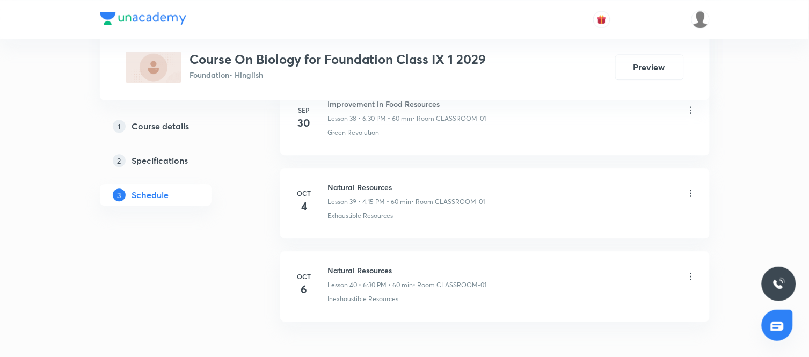
scroll to position [3767, 0]
click at [360, 273] on h6 "Natural Resources" at bounding box center [407, 268] width 159 height 11
copy h6 "Natural Resources"
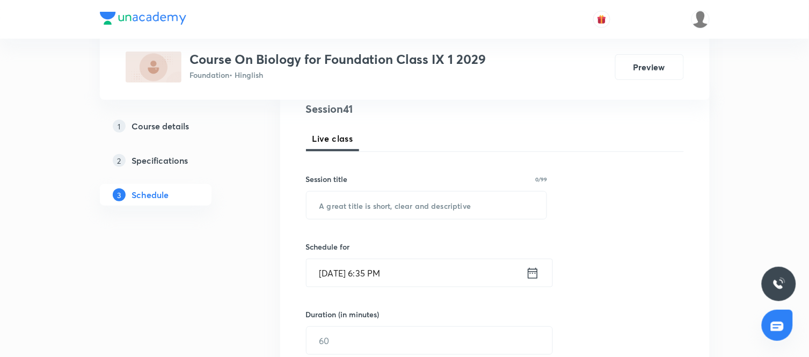
scroll to position [154, 0]
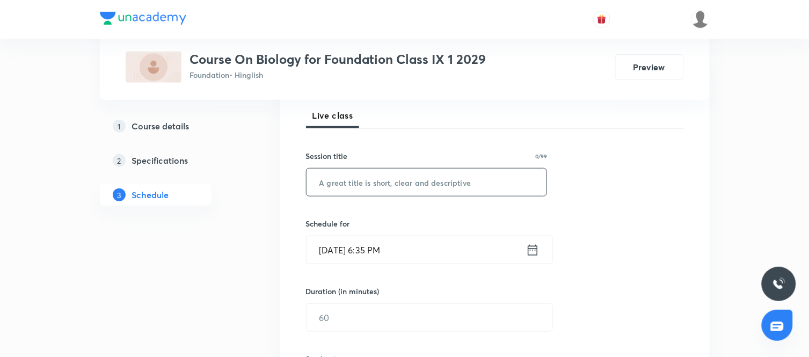
click at [442, 183] on input "text" at bounding box center [426, 182] width 240 height 27
paste input "Natural Resources"
type input "Natural Resources"
click at [533, 244] on icon at bounding box center [532, 250] width 13 height 15
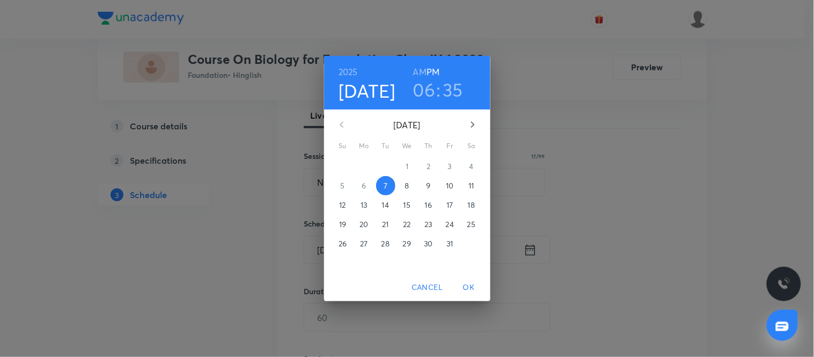
click at [451, 184] on p "10" at bounding box center [450, 185] width 8 height 11
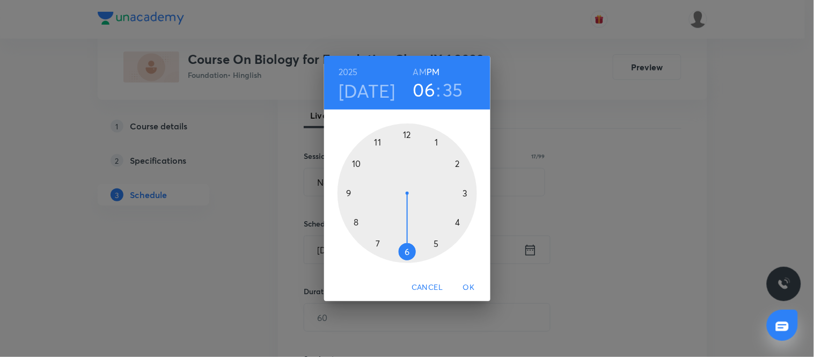
click at [458, 223] on div at bounding box center [408, 193] width 140 height 140
click at [465, 194] on div at bounding box center [408, 193] width 140 height 140
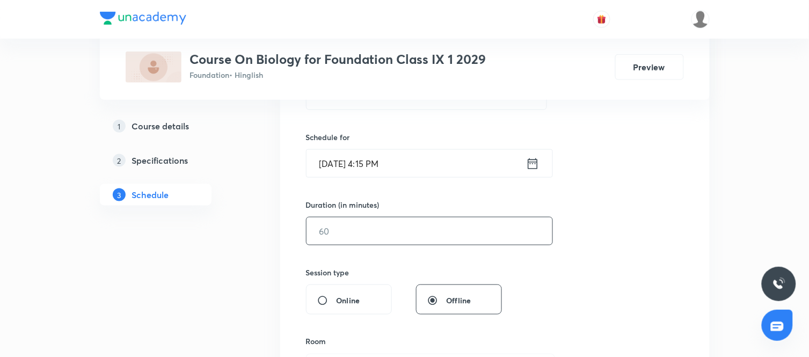
scroll to position [241, 0]
click at [354, 232] on input "text" at bounding box center [429, 229] width 246 height 27
type input "60"
click at [532, 276] on div "Session 41 Live class Session title 17/99 Natural Resources ​ Schedule for Oct …" at bounding box center [495, 242] width 378 height 504
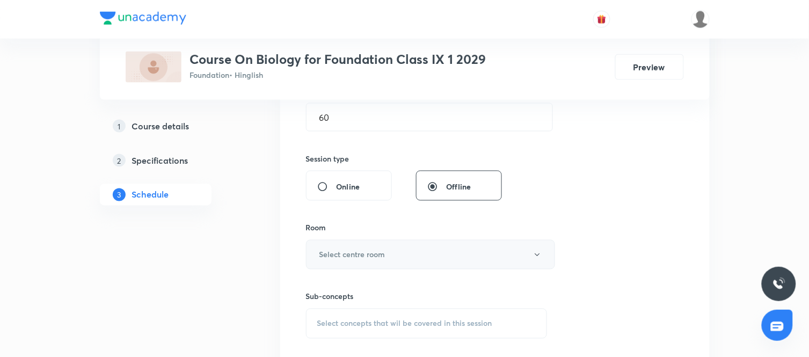
scroll to position [357, 0]
click at [425, 250] on button "Select centre room" at bounding box center [430, 252] width 249 height 30
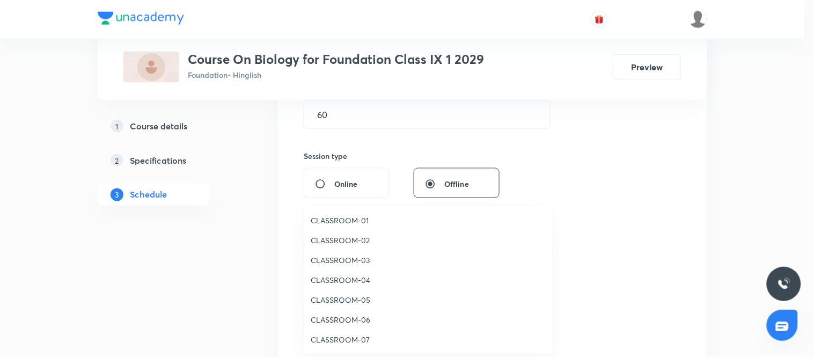
click at [342, 226] on li "CLASSROOM-01" at bounding box center [428, 220] width 248 height 20
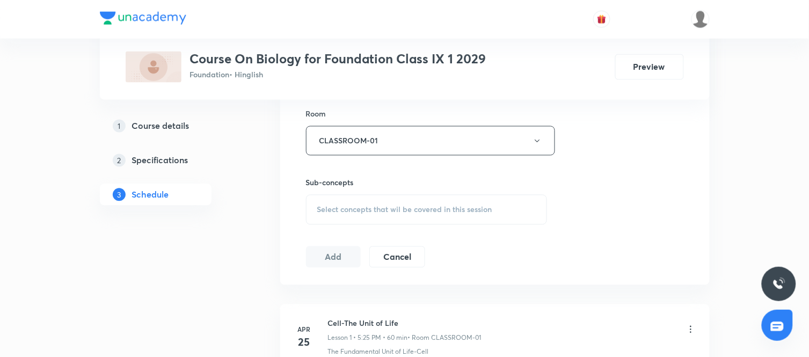
scroll to position [469, 0]
click at [368, 195] on div "Select concepts that wil be covered in this session" at bounding box center [426, 209] width 241 height 30
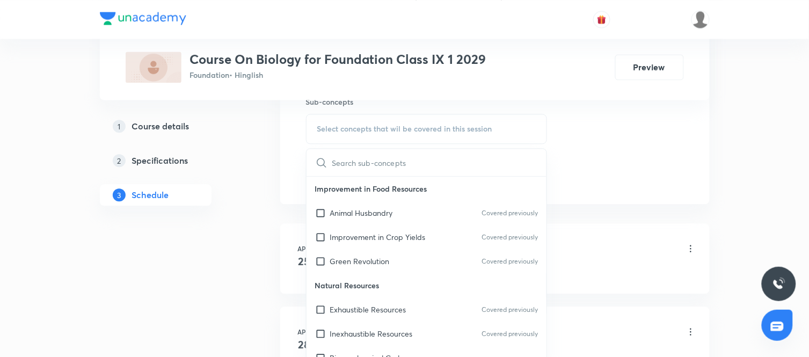
scroll to position [550, 0]
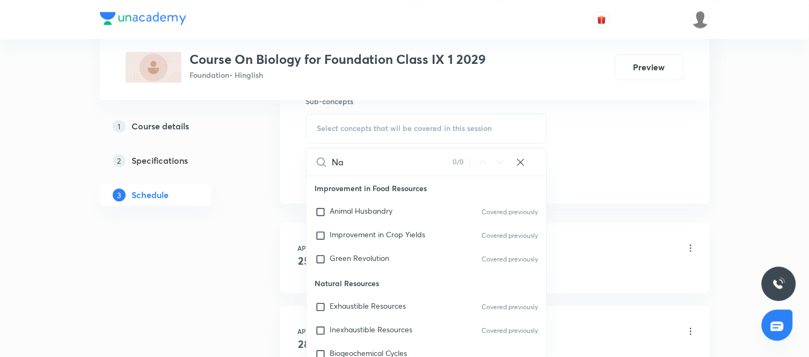
type input "N"
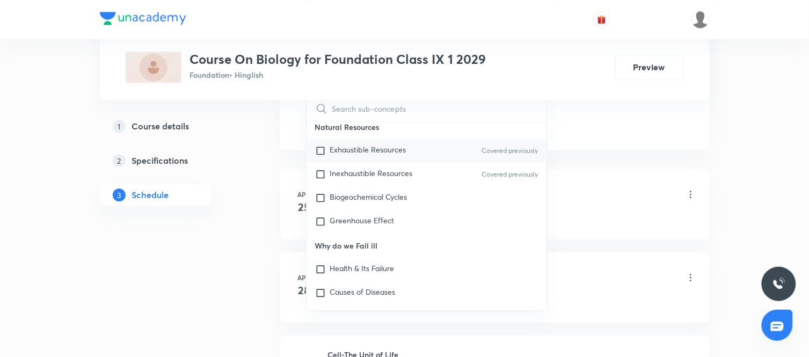
scroll to position [105, 0]
click at [386, 187] on div "Biogeochemical Cycles" at bounding box center [426, 196] width 240 height 24
checkbox input "true"
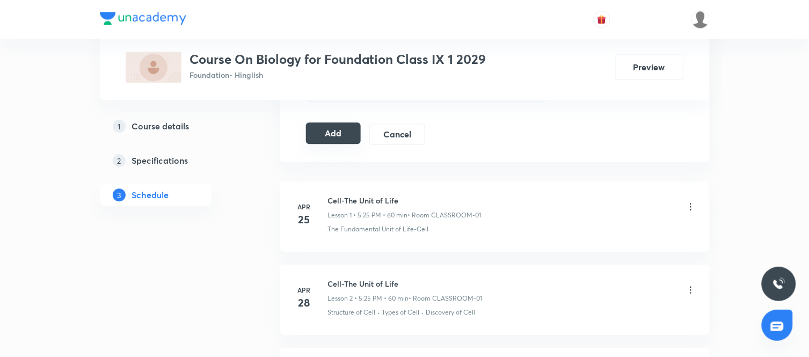
click at [341, 131] on button "Add" at bounding box center [333, 132] width 55 height 21
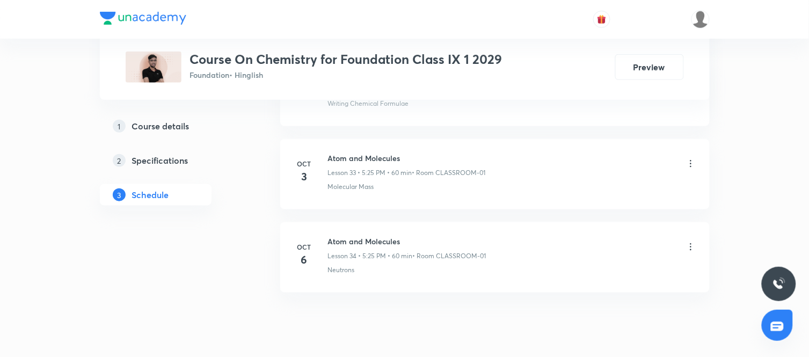
scroll to position [3345, 0]
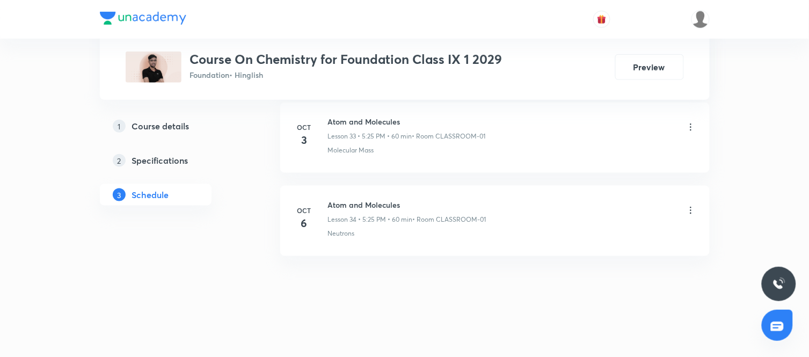
click at [354, 202] on h6 "Atom and Molecules" at bounding box center [407, 204] width 158 height 11
copy h6 "Atom and Molecules"
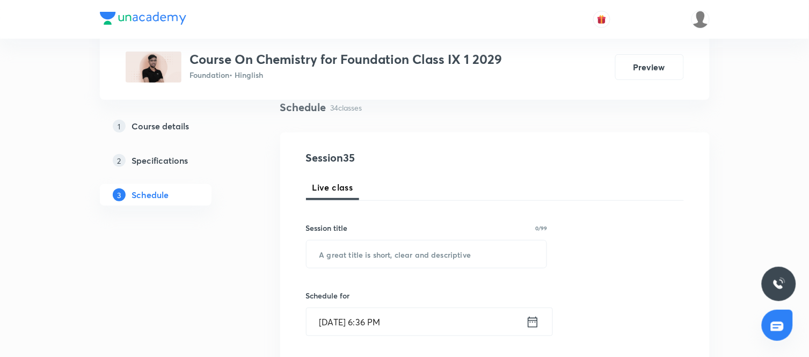
scroll to position [99, 0]
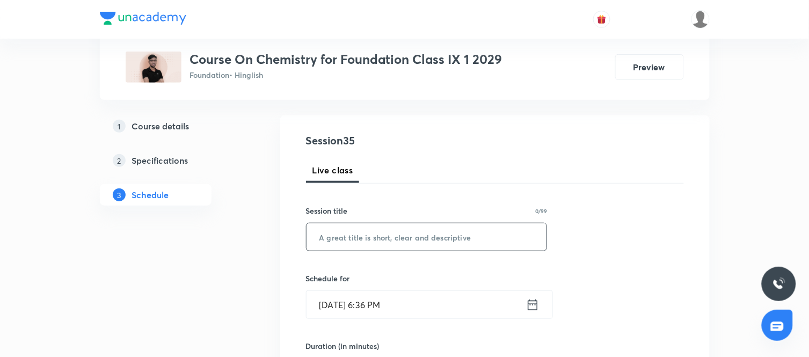
click at [443, 235] on input "text" at bounding box center [426, 236] width 240 height 27
paste input "Atom and Molecules"
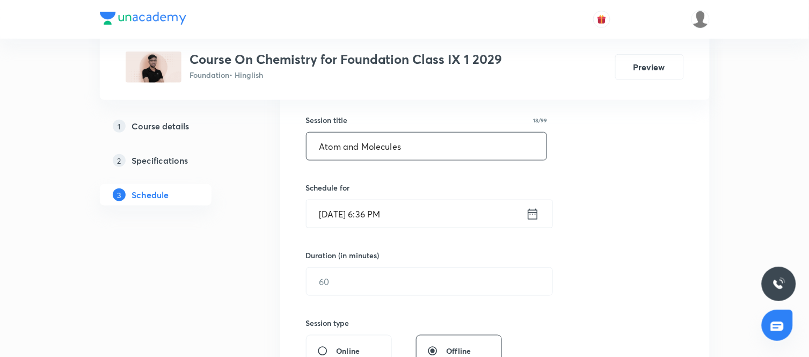
scroll to position [191, 0]
type input "Atom and Molecules"
click at [528, 215] on icon at bounding box center [533, 213] width 10 height 11
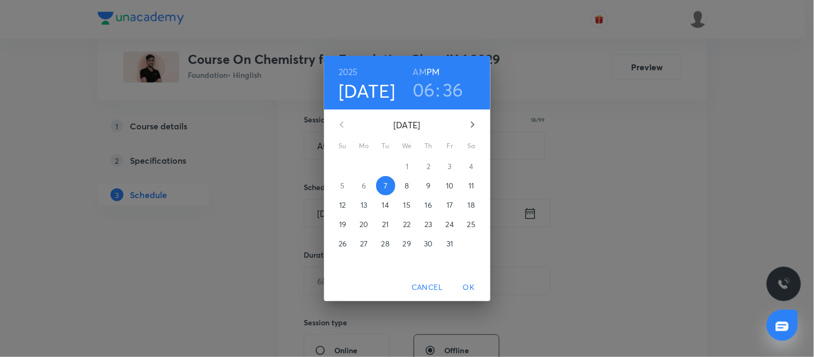
click at [451, 186] on p "10" at bounding box center [450, 185] width 8 height 11
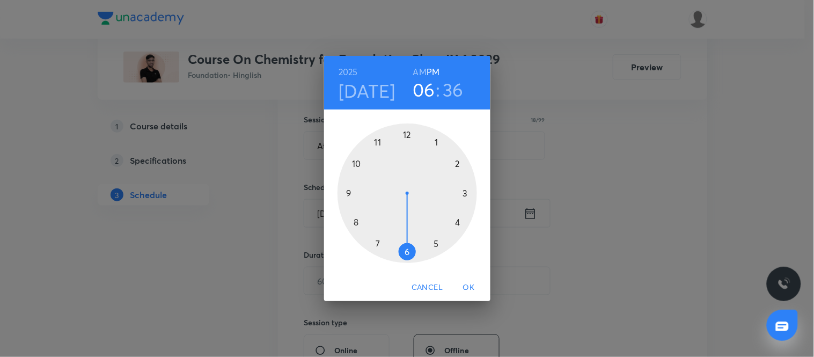
click at [435, 245] on div at bounding box center [408, 193] width 140 height 140
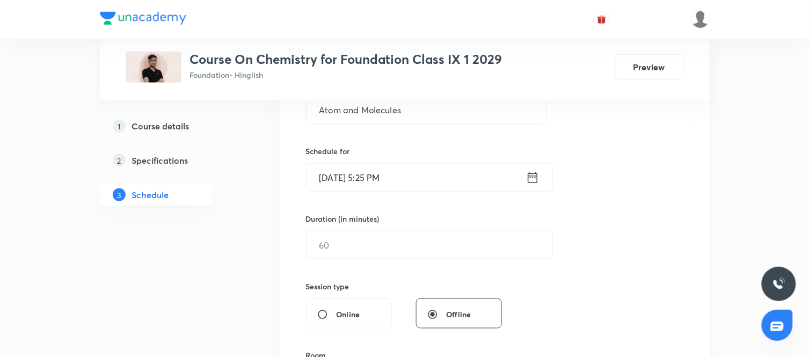
scroll to position [239, 0]
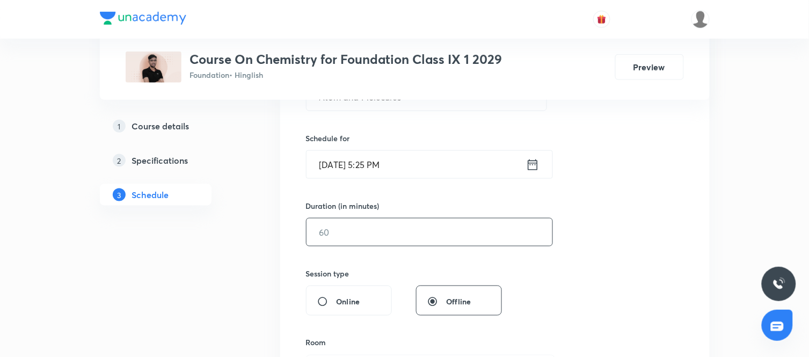
click at [376, 237] on input "text" at bounding box center [429, 231] width 246 height 27
type input "60"
click at [581, 275] on div "Session 35 Live class Session title 18/99 Atom and Molecules ​ Schedule for [DA…" at bounding box center [495, 244] width 378 height 504
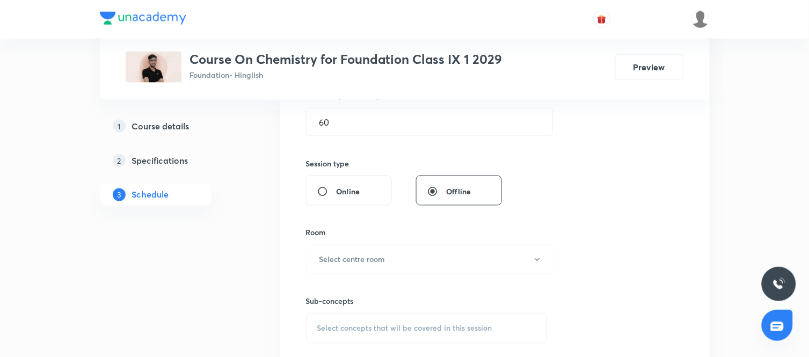
scroll to position [352, 0]
click at [424, 257] on button "Select centre room" at bounding box center [430, 257] width 249 height 30
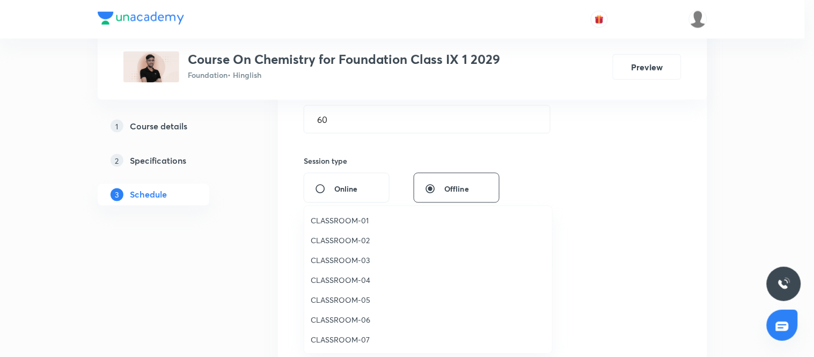
click at [354, 216] on span "CLASSROOM-01" at bounding box center [428, 220] width 235 height 11
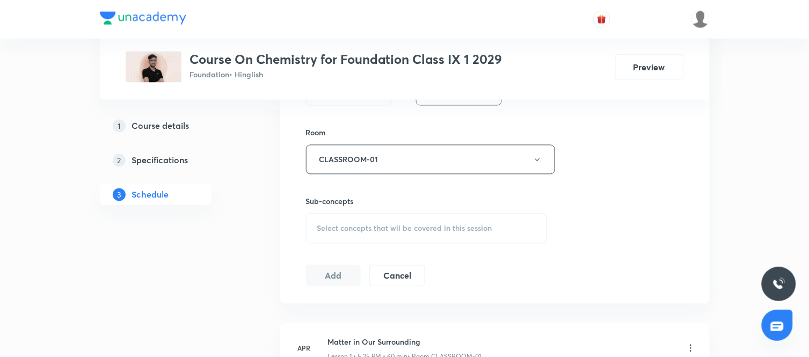
scroll to position [457, 0]
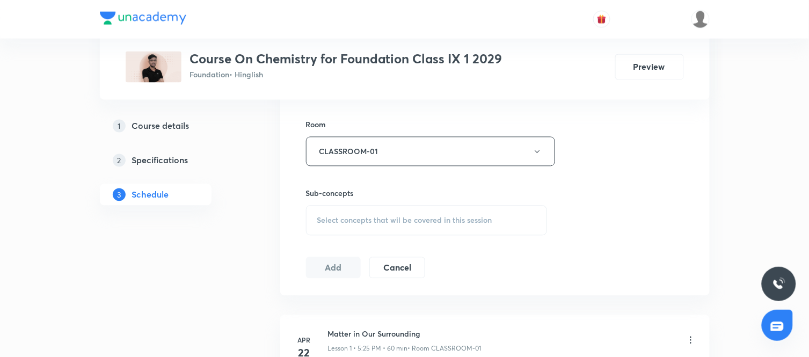
click at [451, 229] on div "Select concepts that wil be covered in this session" at bounding box center [426, 221] width 241 height 30
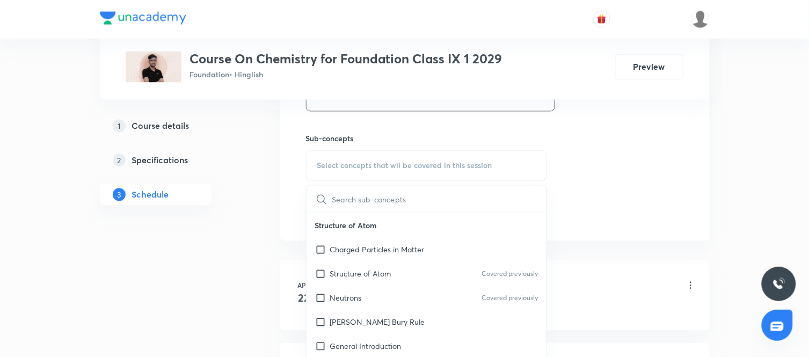
scroll to position [514, 0]
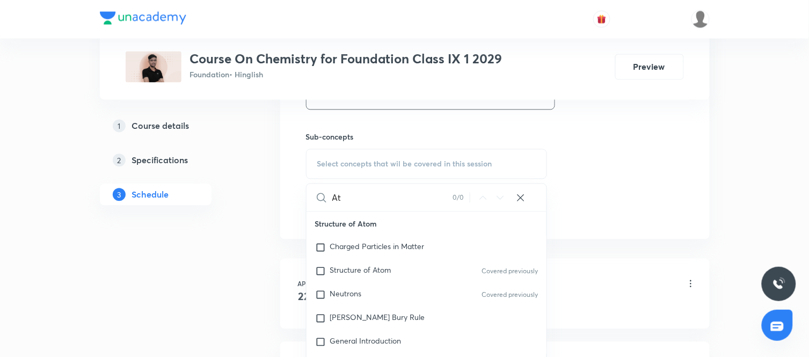
type input "A"
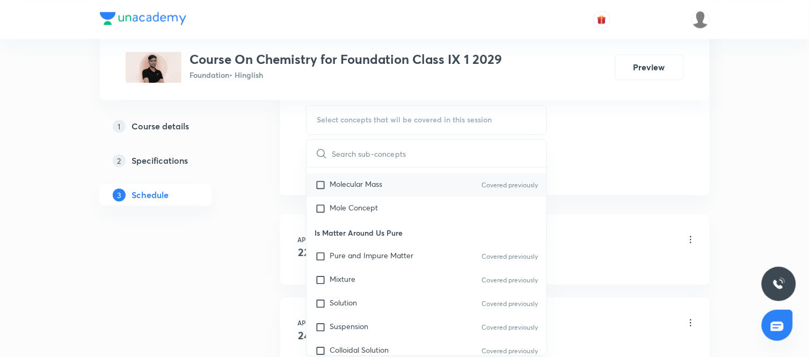
scroll to position [303, 0]
drag, startPoint x: 383, startPoint y: 201, endPoint x: 365, endPoint y: 218, distance: 24.7
click at [365, 218] on div "Atoms and Molecules Laws of Chemical Combination Covered previously Atomic Mass…" at bounding box center [426, 112] width 240 height 213
click at [365, 213] on p "Mole Concept" at bounding box center [354, 207] width 48 height 11
checkbox input "true"
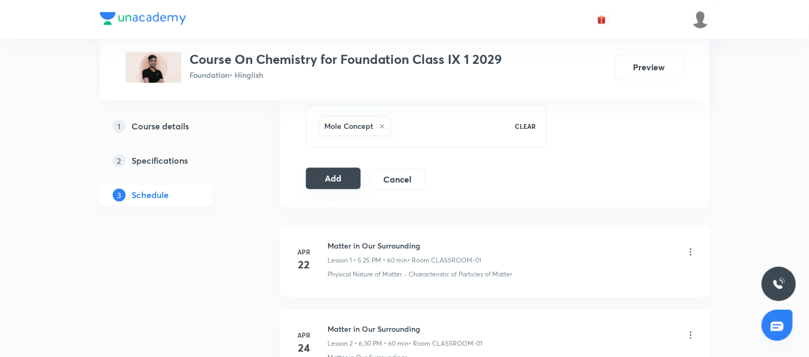
click at [333, 184] on button "Add" at bounding box center [333, 177] width 55 height 21
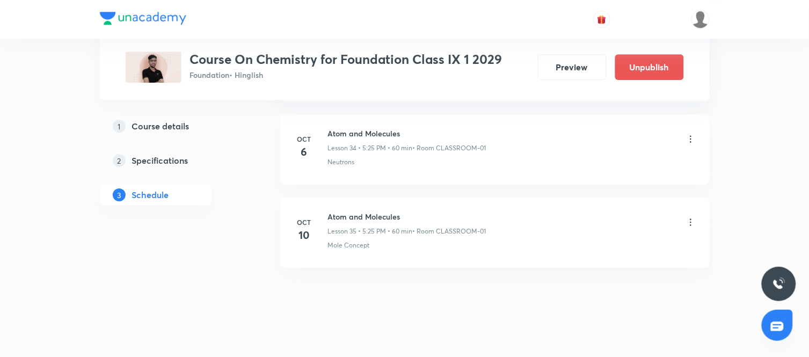
scroll to position [2934, 0]
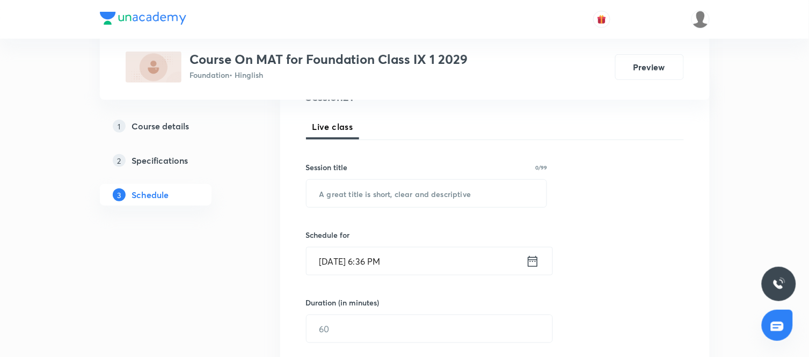
scroll to position [143, 0]
click at [362, 187] on input "text" at bounding box center [426, 192] width 240 height 27
type input "Syllogism"
click at [533, 259] on icon at bounding box center [532, 260] width 13 height 15
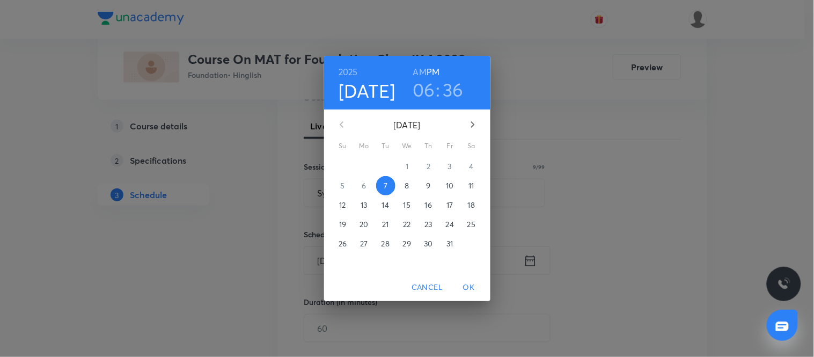
click at [449, 185] on p "10" at bounding box center [450, 185] width 8 height 11
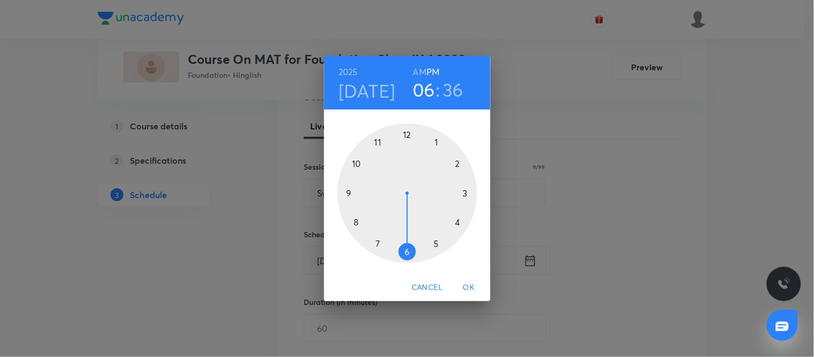
click at [409, 252] on div at bounding box center [408, 193] width 140 height 140
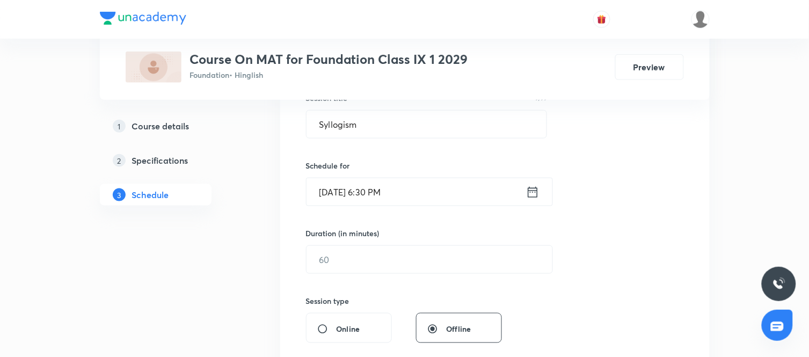
scroll to position [213, 0]
click at [369, 265] on input "text" at bounding box center [429, 258] width 246 height 27
type input "60"
click at [572, 290] on div "Session 21 Live class Session title 9/99 Syllogism ​ Schedule for [DATE] 6:30 P…" at bounding box center [495, 271] width 378 height 504
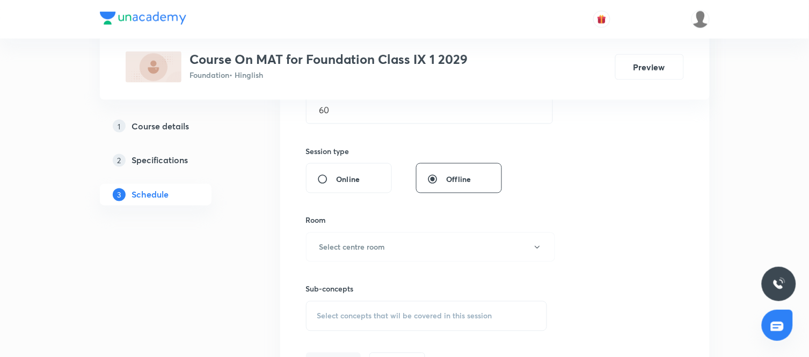
scroll to position [362, 0]
click at [443, 265] on div "Sub-concepts Select concepts that wil be covered in this session" at bounding box center [426, 295] width 241 height 69
click at [388, 239] on button "Select centre room" at bounding box center [430, 247] width 249 height 30
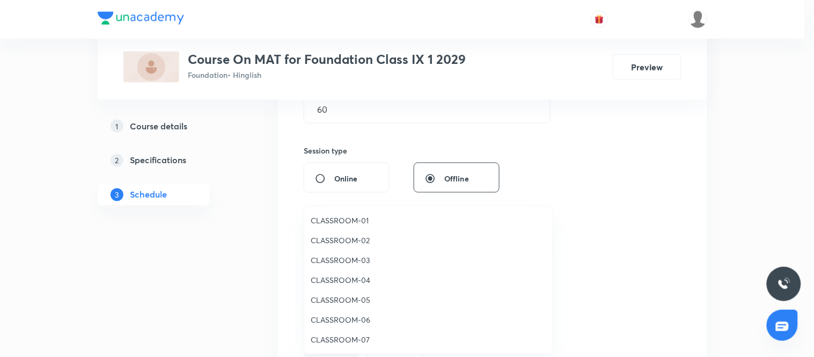
click at [342, 232] on li "CLASSROOM-02" at bounding box center [428, 240] width 248 height 20
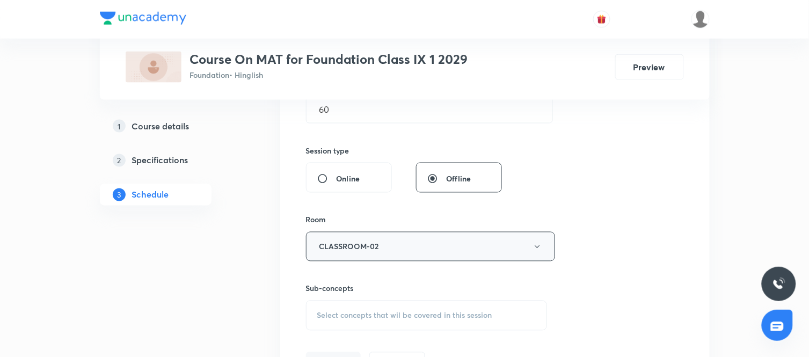
click at [417, 250] on button "CLASSROOM-02" at bounding box center [430, 247] width 249 height 30
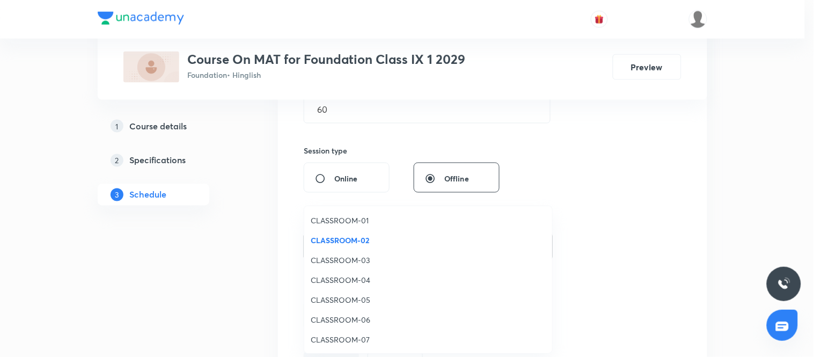
click at [335, 221] on span "CLASSROOM-01" at bounding box center [428, 220] width 235 height 11
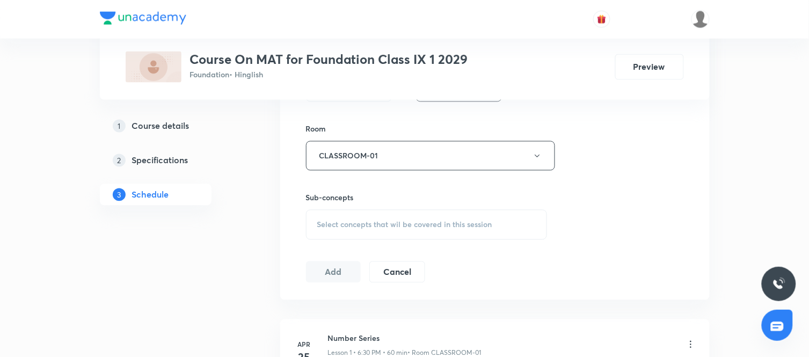
scroll to position [453, 0]
click at [453, 228] on span "Select concepts that wil be covered in this session" at bounding box center [404, 224] width 175 height 9
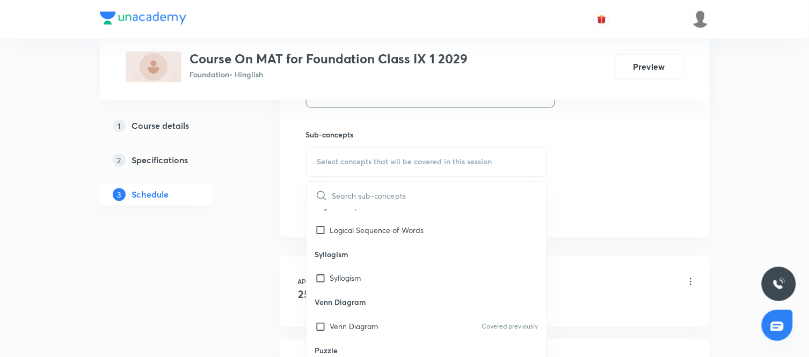
scroll to position [470, 0]
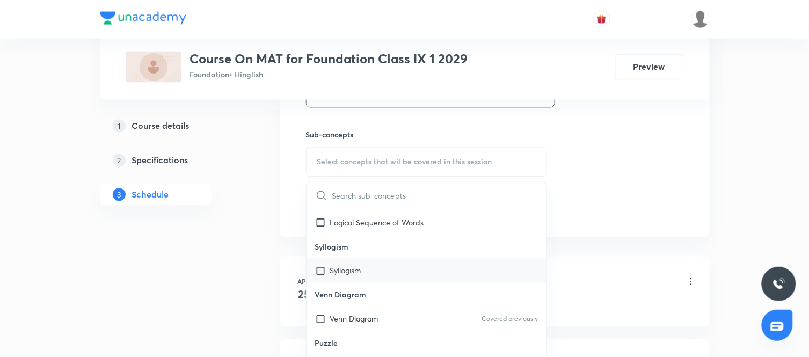
click at [345, 266] on p "Syllogism" at bounding box center [345, 270] width 31 height 11
checkbox input "true"
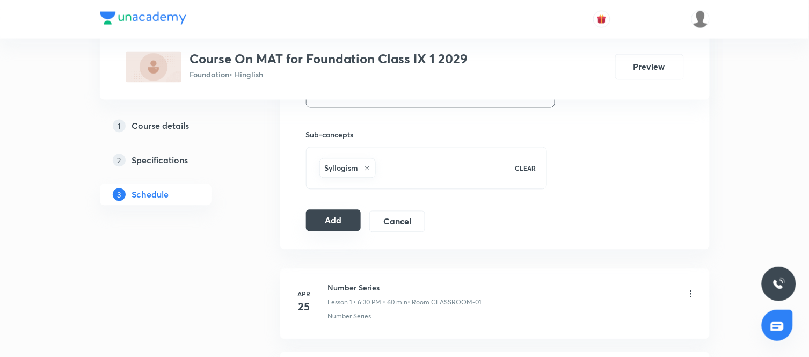
click at [335, 219] on button "Add" at bounding box center [333, 220] width 55 height 21
